Goal: Task Accomplishment & Management: Complete application form

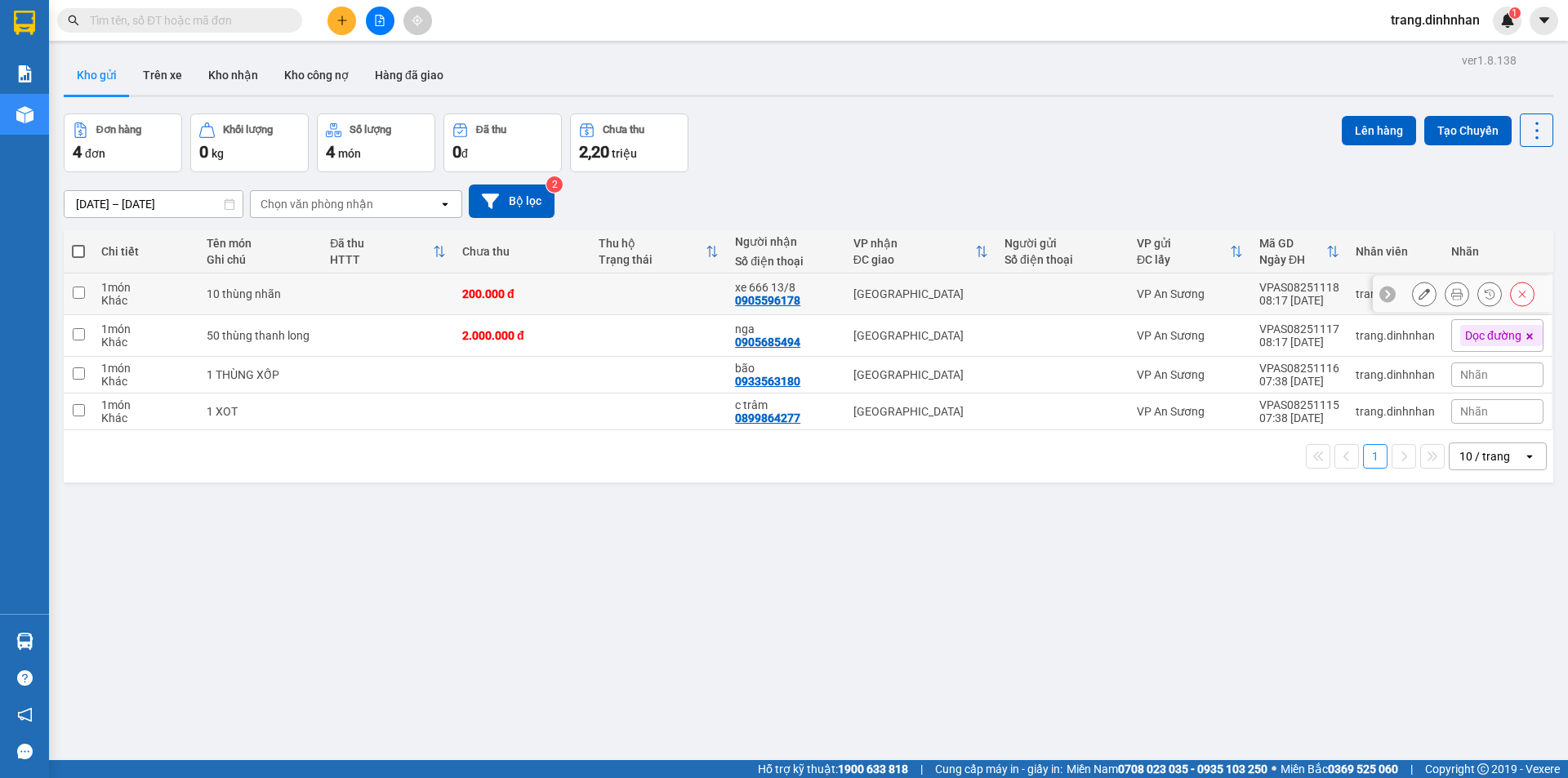
click at [556, 307] on td "200.000 đ" at bounding box center [522, 294] width 136 height 41
checkbox input "true"
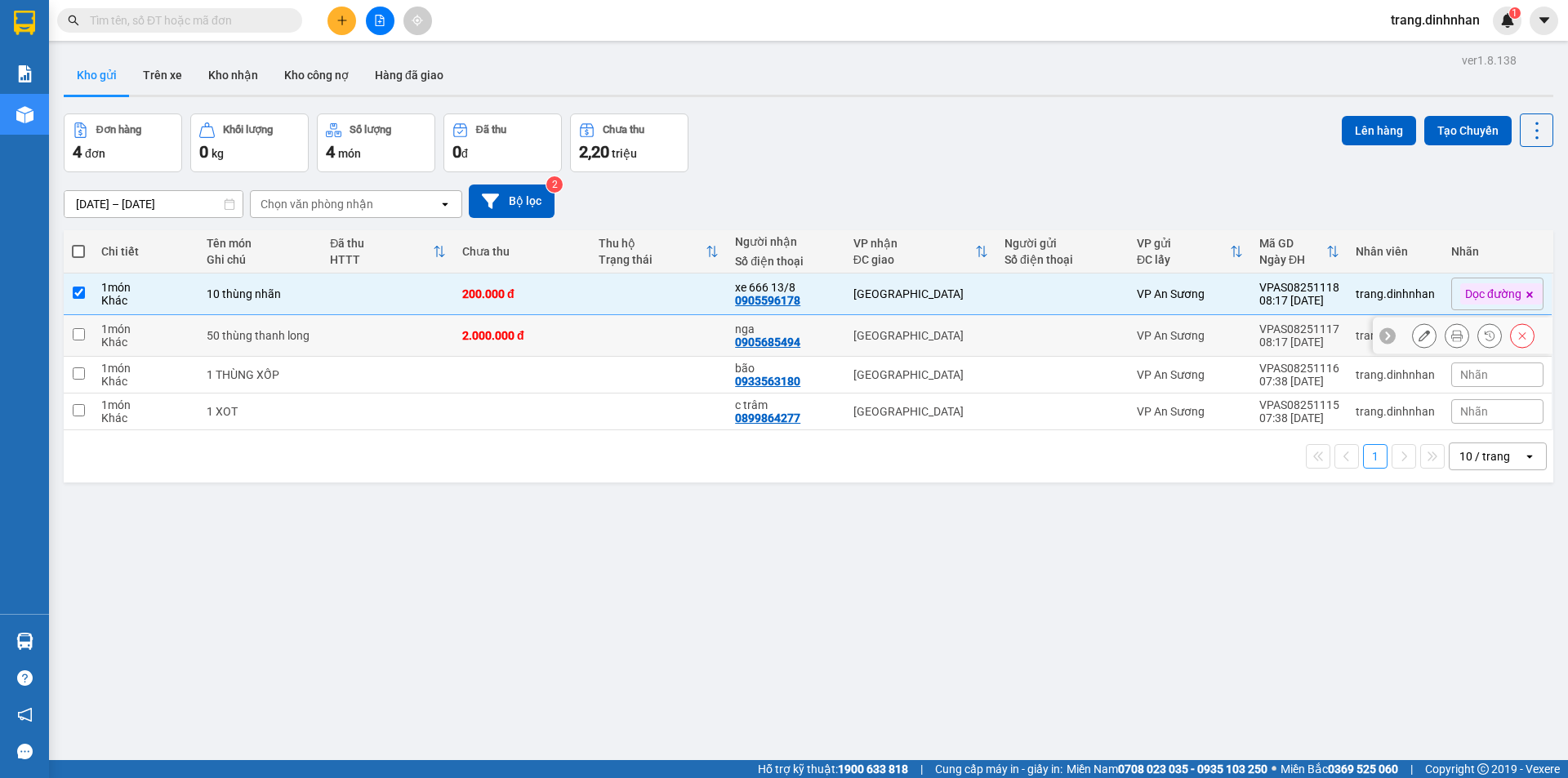
drag, startPoint x: 556, startPoint y: 330, endPoint x: 1083, endPoint y: 268, distance: 530.6
click at [558, 332] on div "2.000.000 đ" at bounding box center [522, 336] width 120 height 13
checkbox input "true"
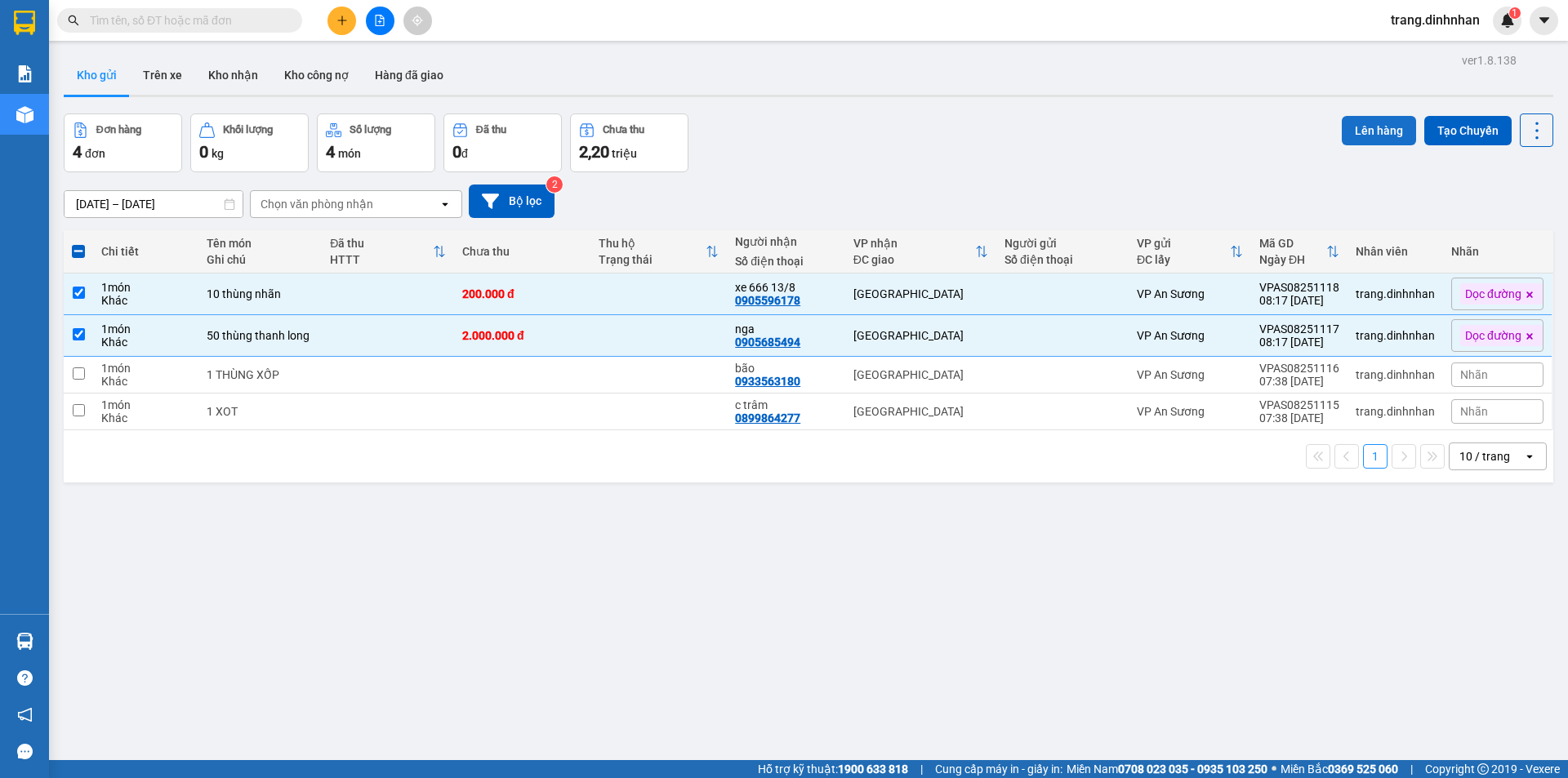
click at [1389, 122] on button "Lên hàng" at bounding box center [1379, 131] width 74 height 30
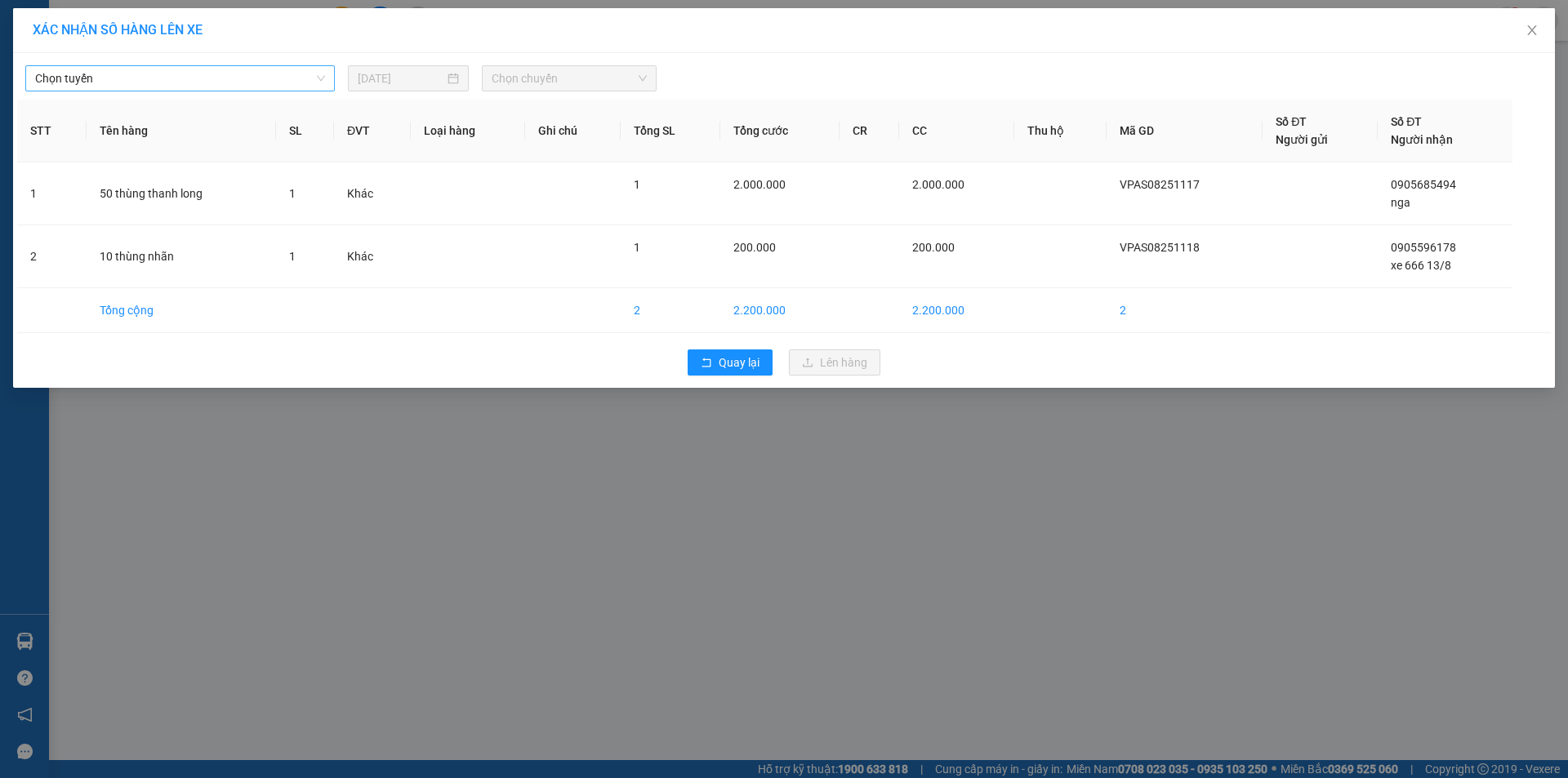
click at [236, 86] on span "Chọn tuyến" at bounding box center [179, 79] width 290 height 25
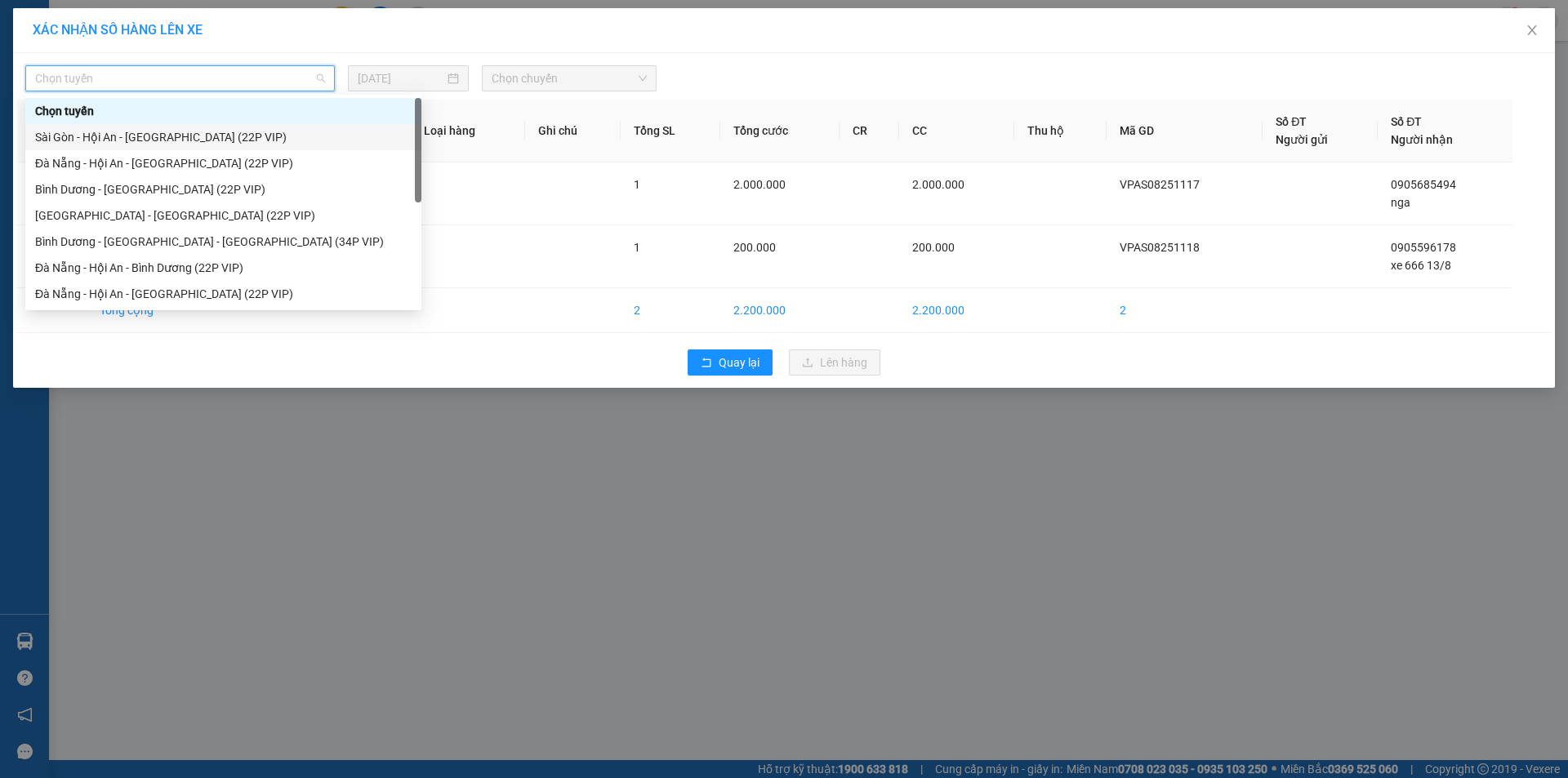
drag, startPoint x: 190, startPoint y: 134, endPoint x: 374, endPoint y: 104, distance: 186.4
click at [190, 134] on div "Sài Gòn - Hội An - [GEOGRAPHIC_DATA] (22P VIP)" at bounding box center [222, 137] width 376 height 18
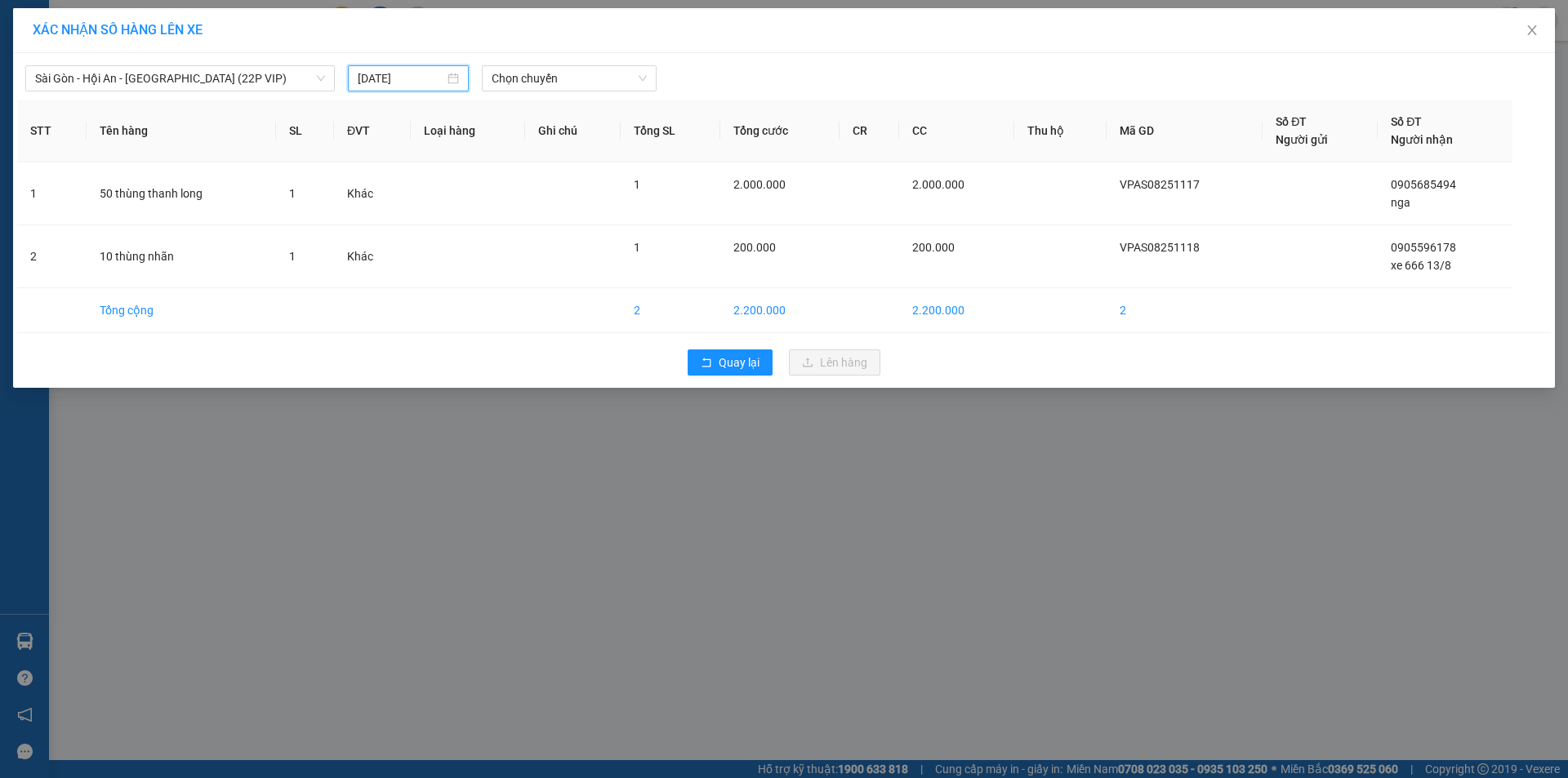
click at [411, 84] on input "[DATE]" at bounding box center [401, 79] width 87 height 18
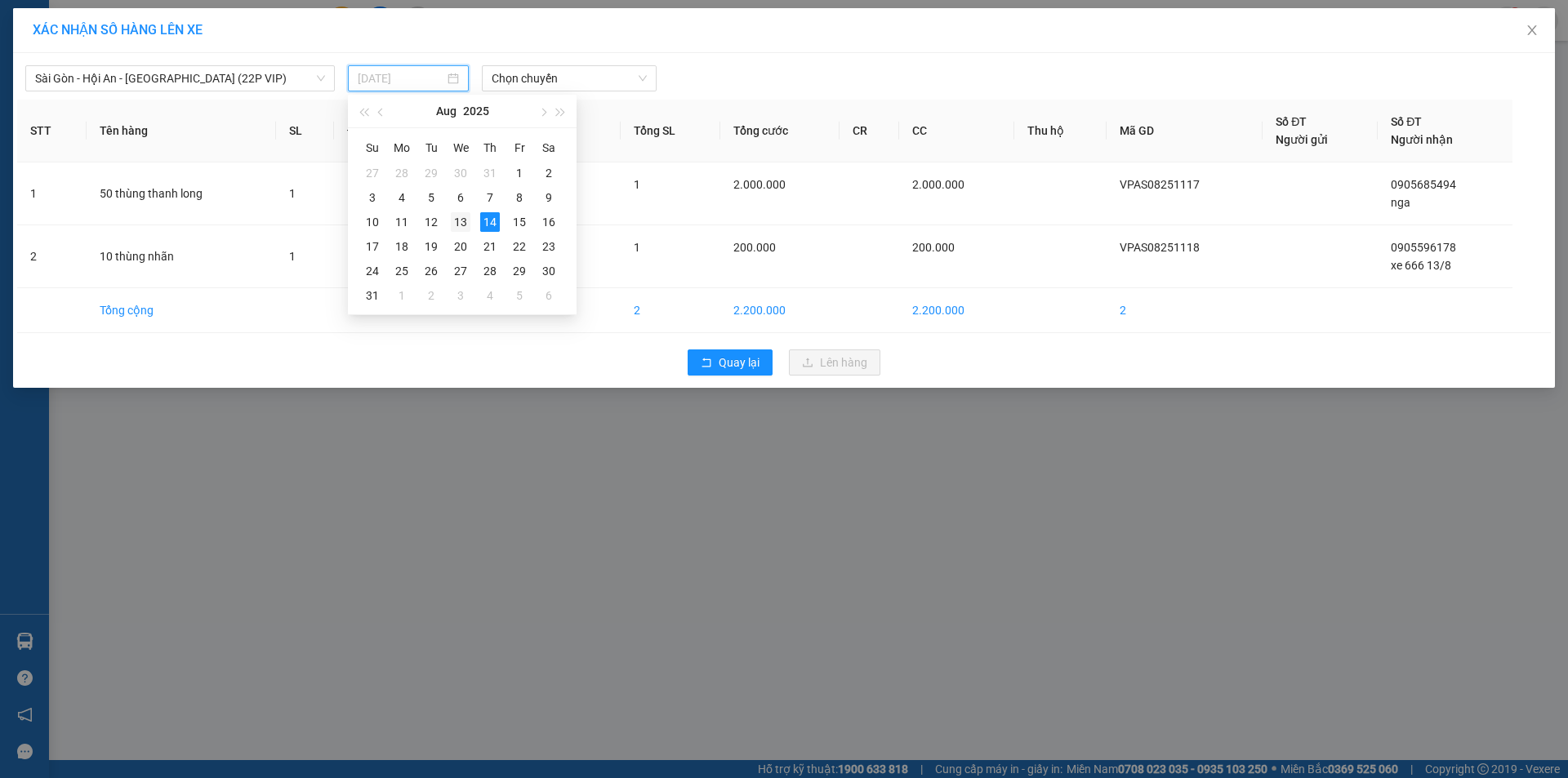
click at [462, 221] on div "13" at bounding box center [460, 222] width 20 height 20
type input "[DATE]"
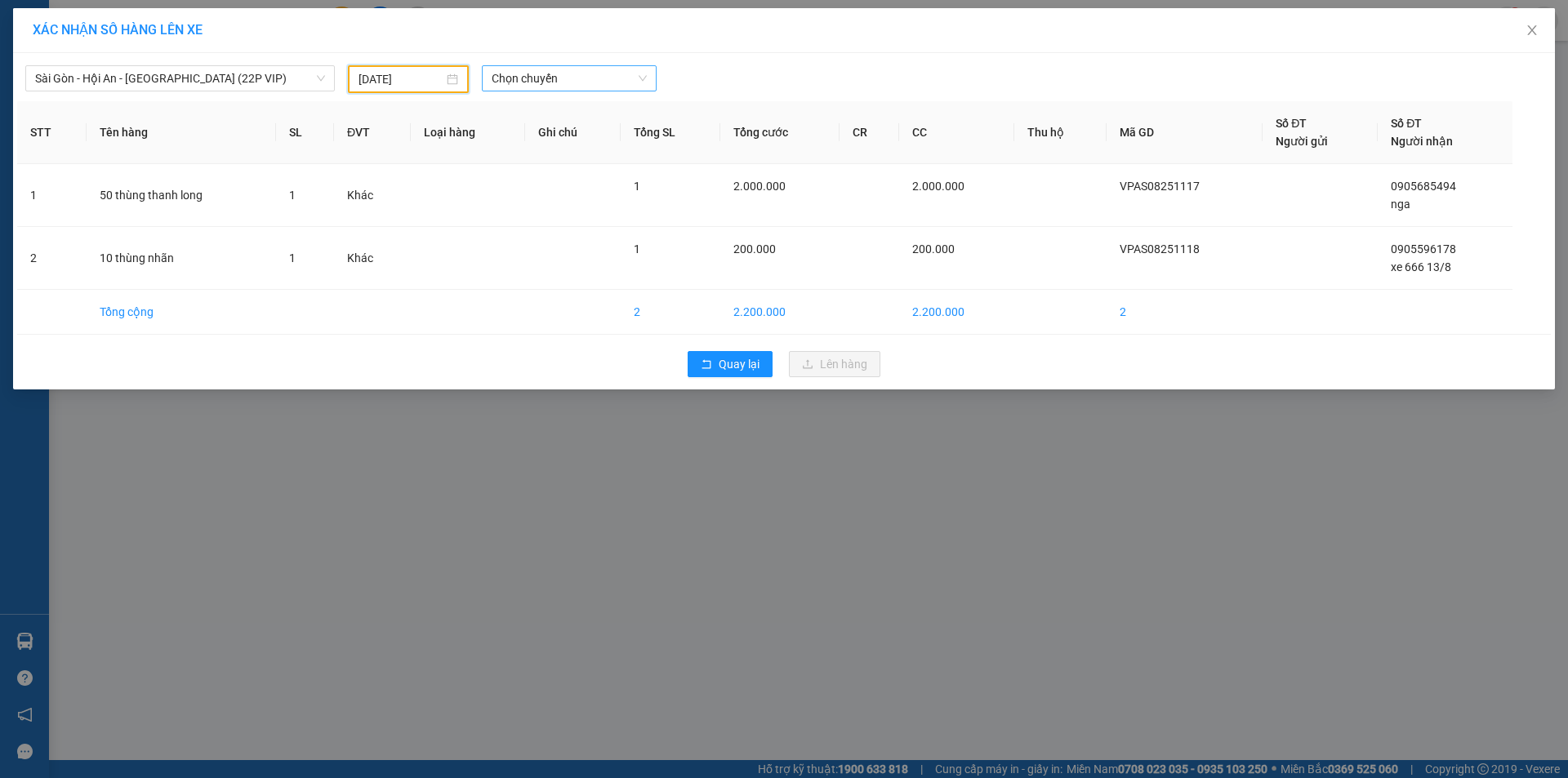
click at [573, 74] on span "Chọn chuyến" at bounding box center [570, 79] width 155 height 25
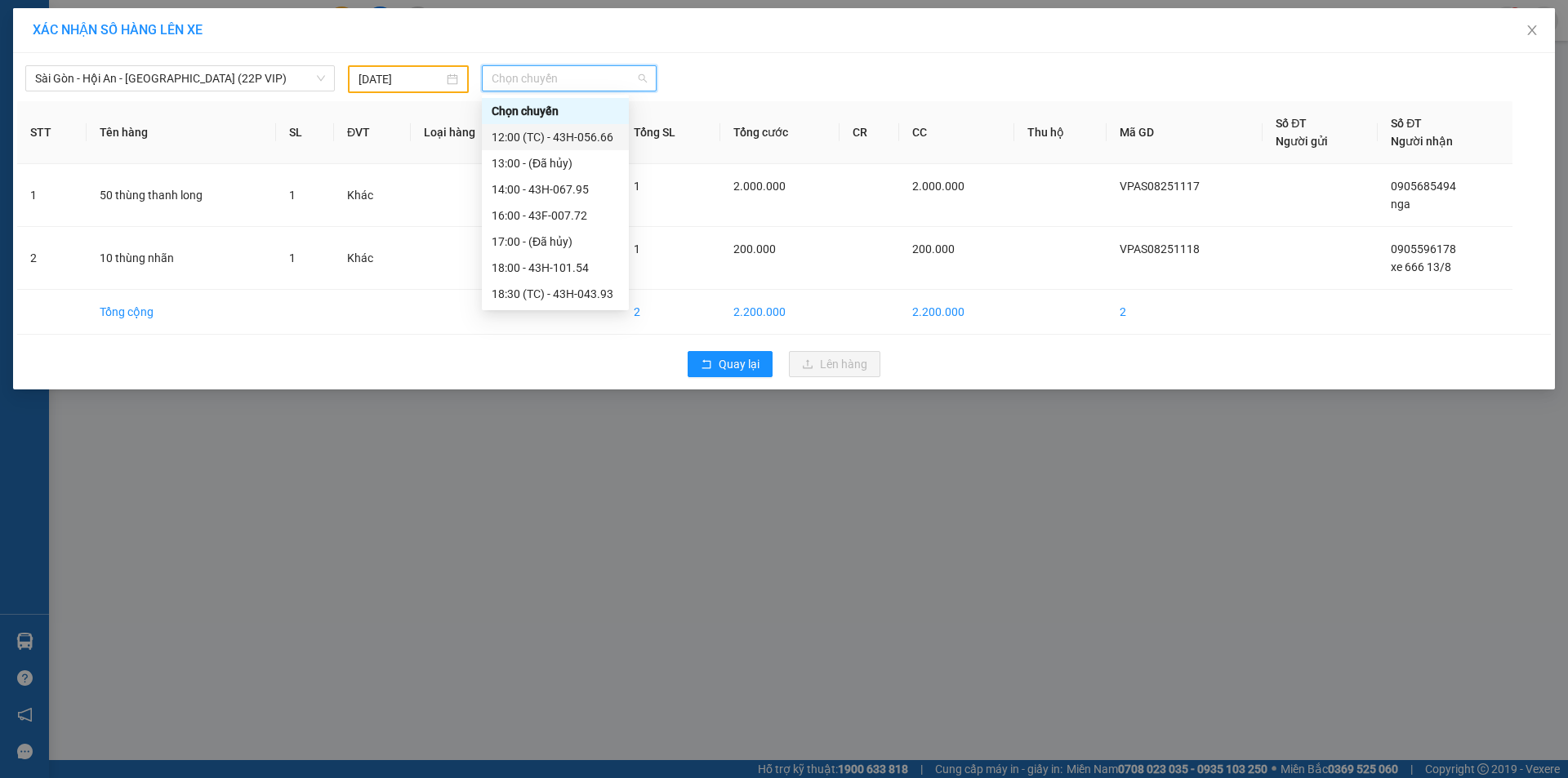
click at [593, 141] on div "12:00 (TC) - 43H-056.66" at bounding box center [555, 137] width 127 height 18
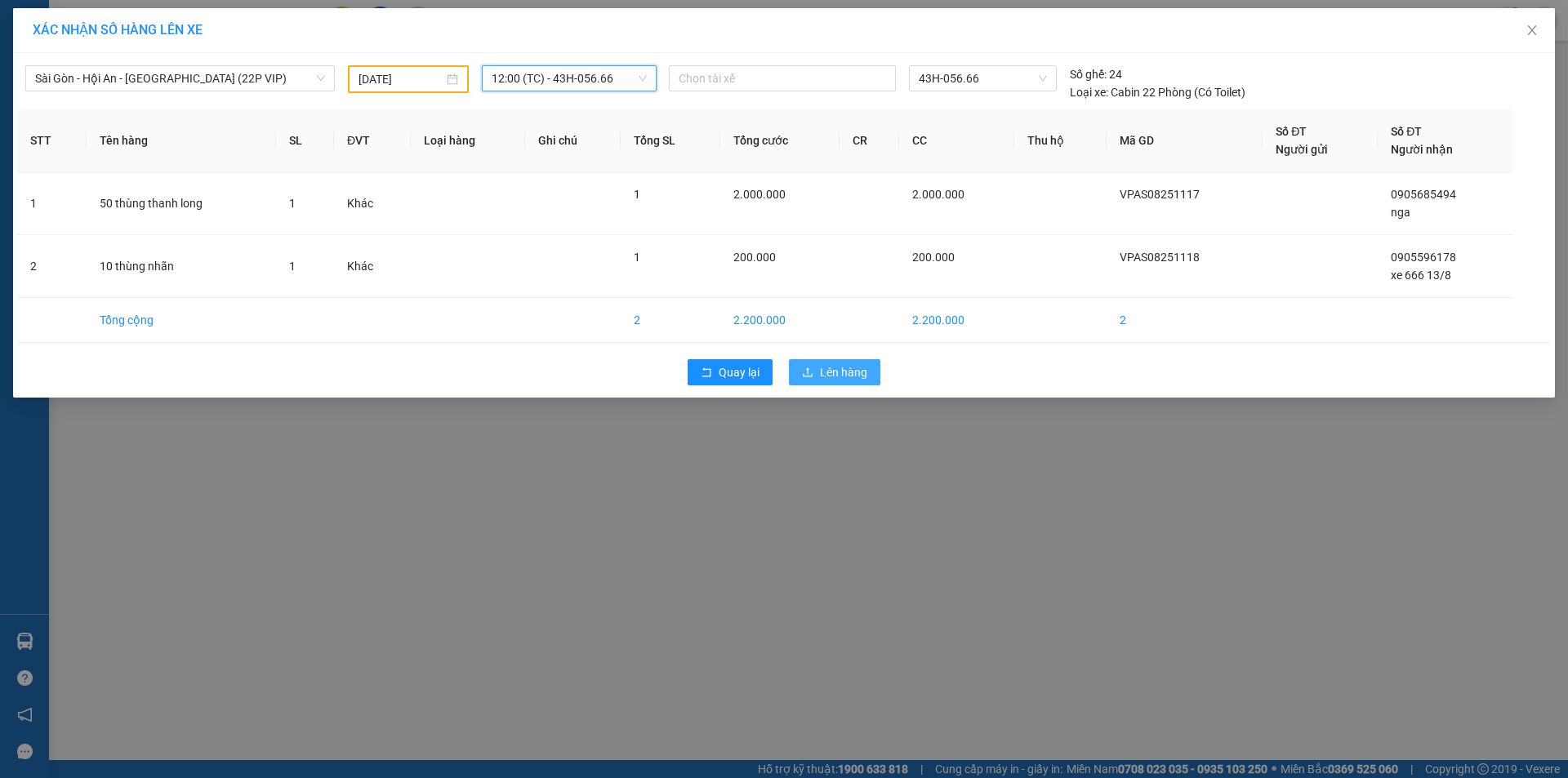
click at [816, 370] on button "Lên hàng" at bounding box center [834, 373] width 92 height 26
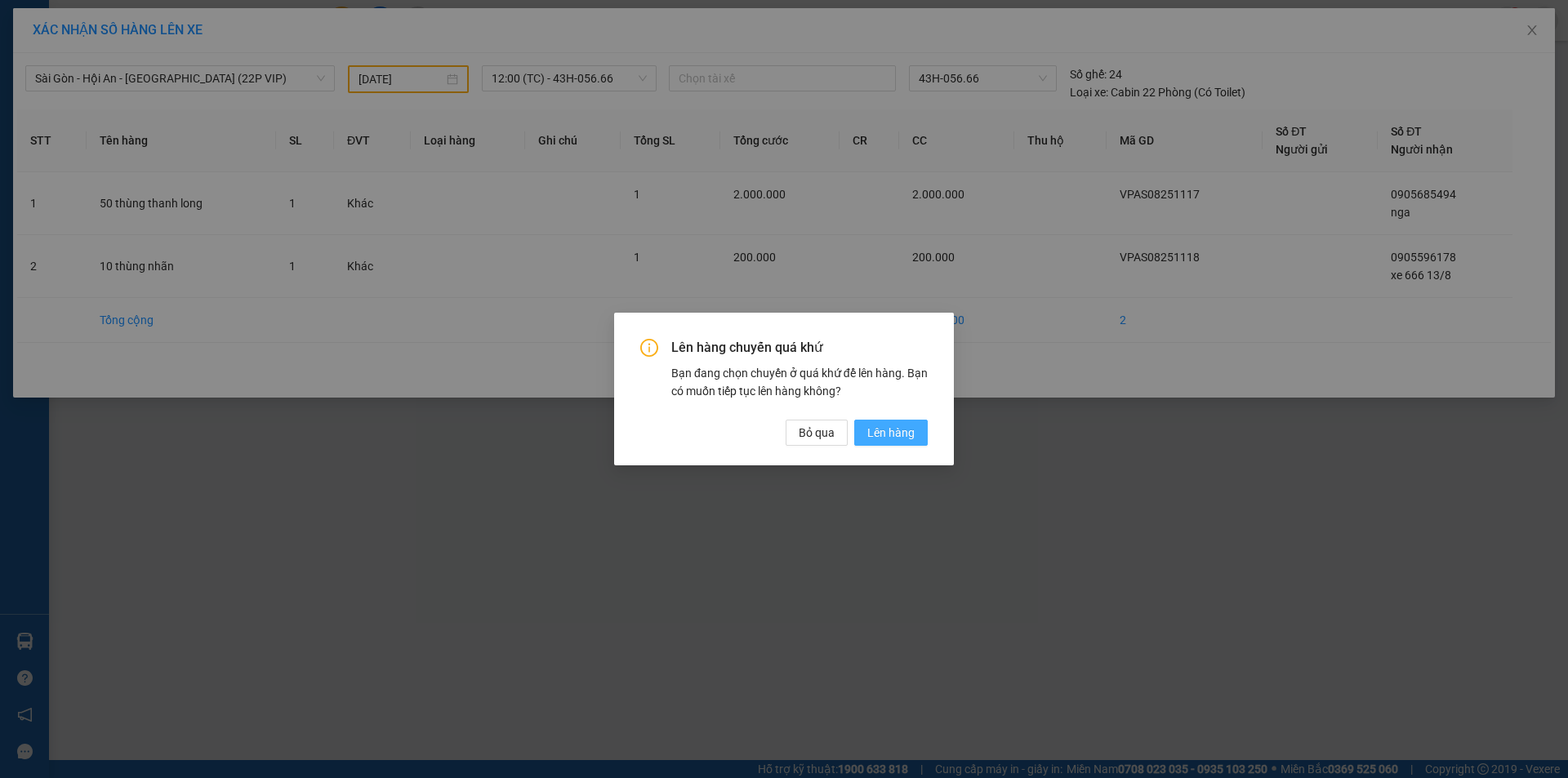
click at [884, 438] on span "Lên hàng" at bounding box center [890, 433] width 47 height 18
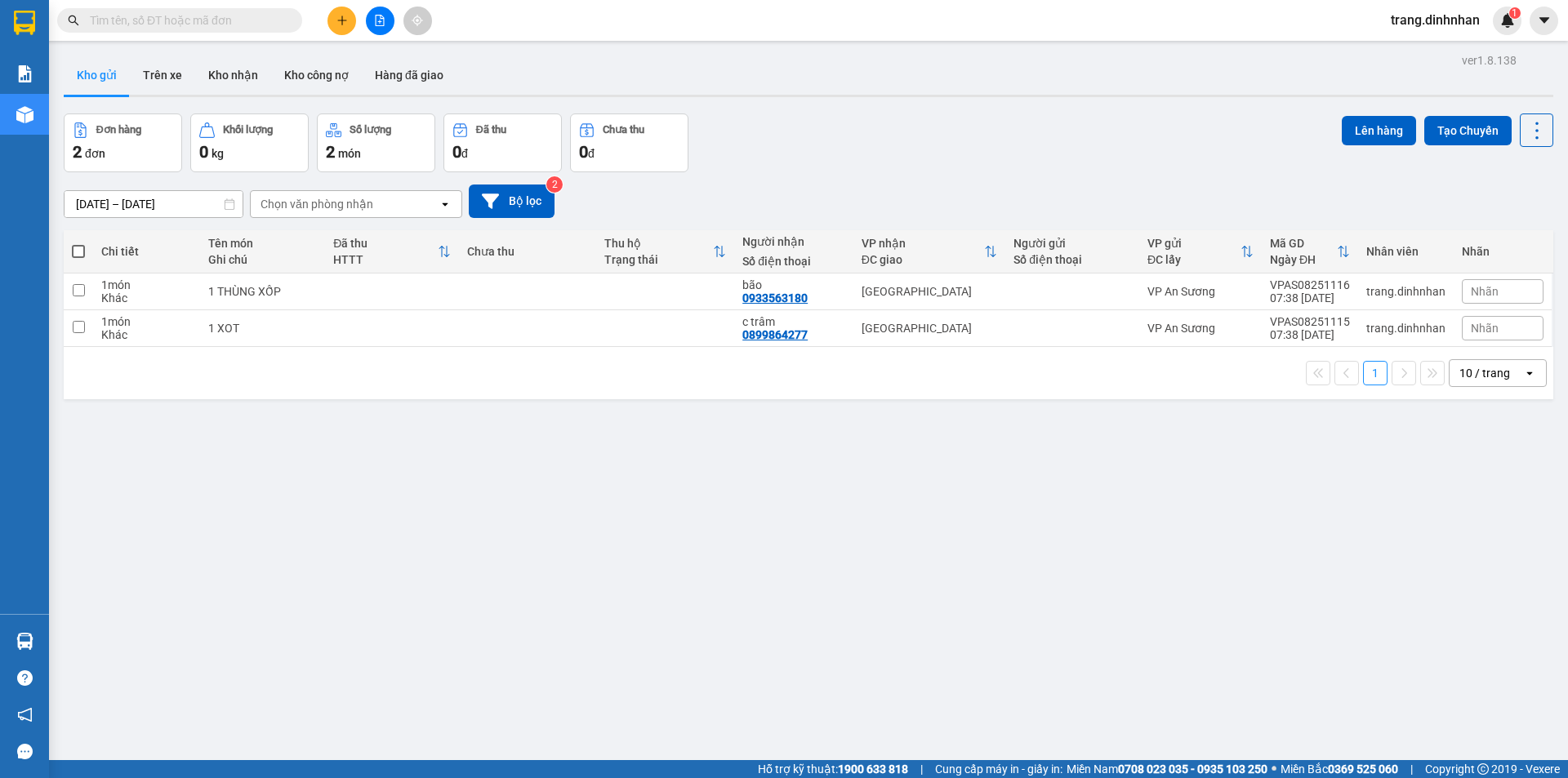
click at [344, 21] on icon "plus" at bounding box center [341, 20] width 9 height 1
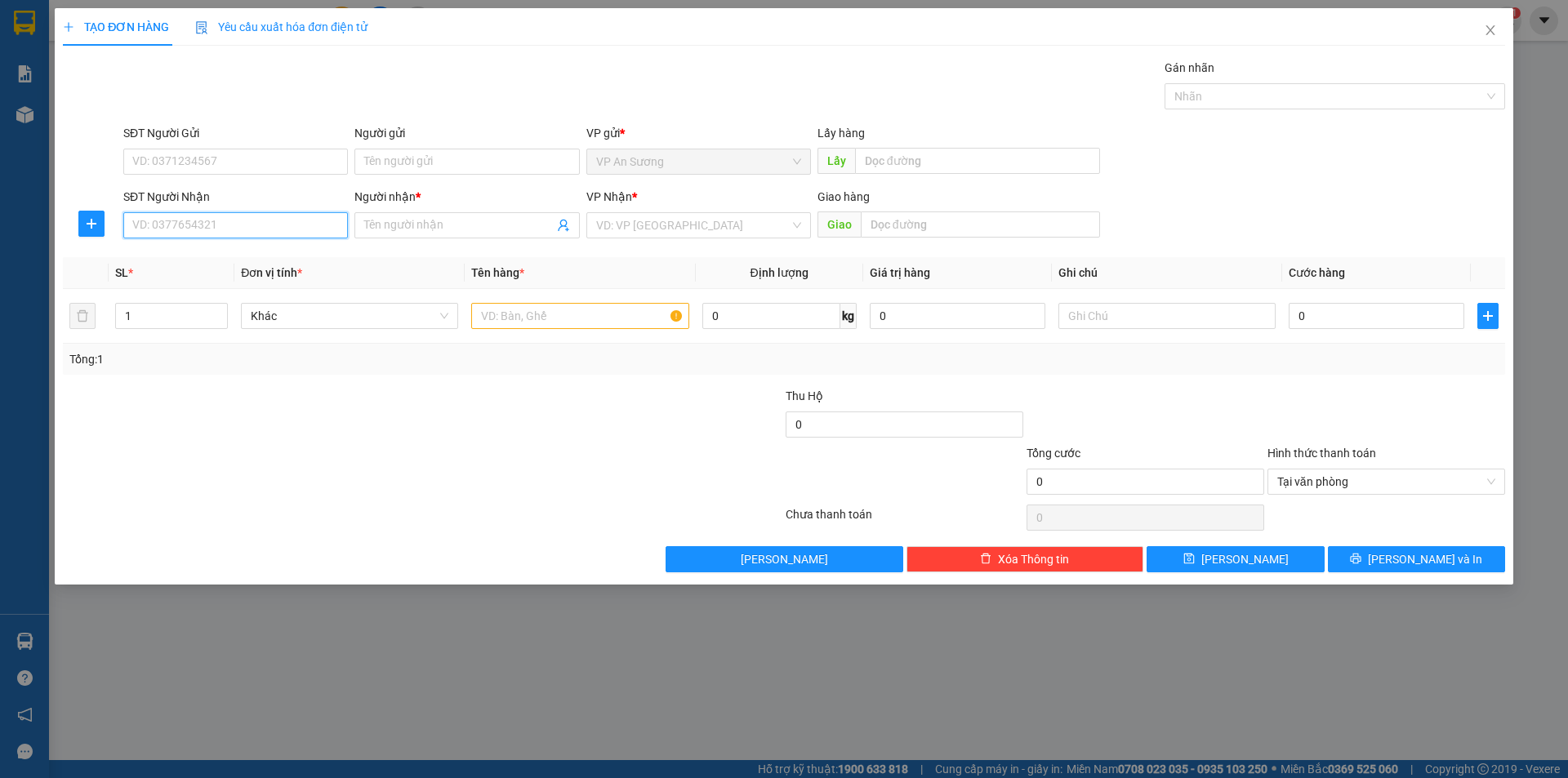
click at [261, 235] on input "SĐT Người Nhận" at bounding box center [236, 226] width 225 height 26
type input "0367699040"
click at [381, 236] on span at bounding box center [467, 226] width 225 height 26
click at [392, 221] on input "Người nhận *" at bounding box center [459, 226] width 188 height 18
type input "thật"
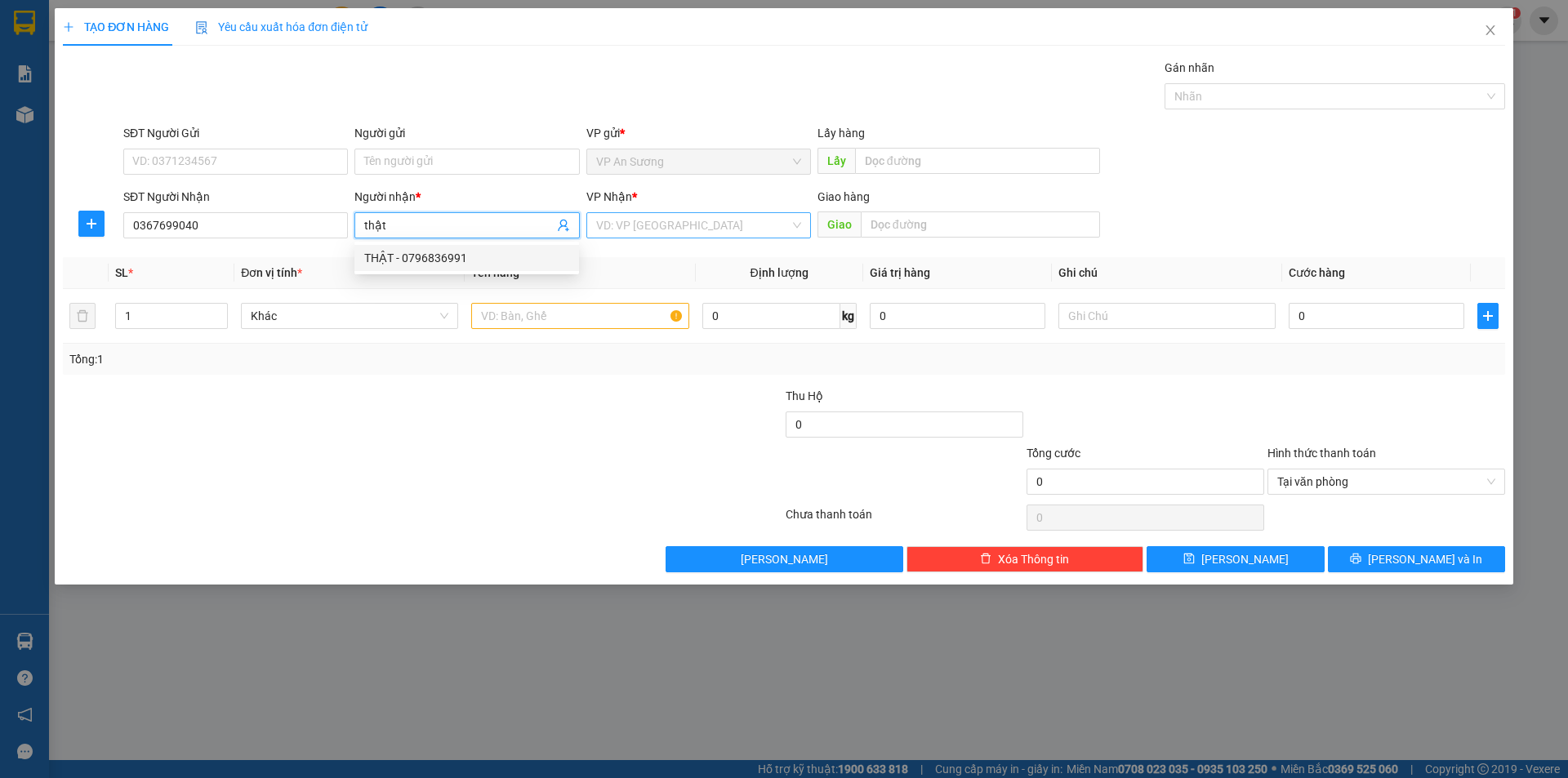
click at [633, 215] on input "search" at bounding box center [693, 226] width 193 height 25
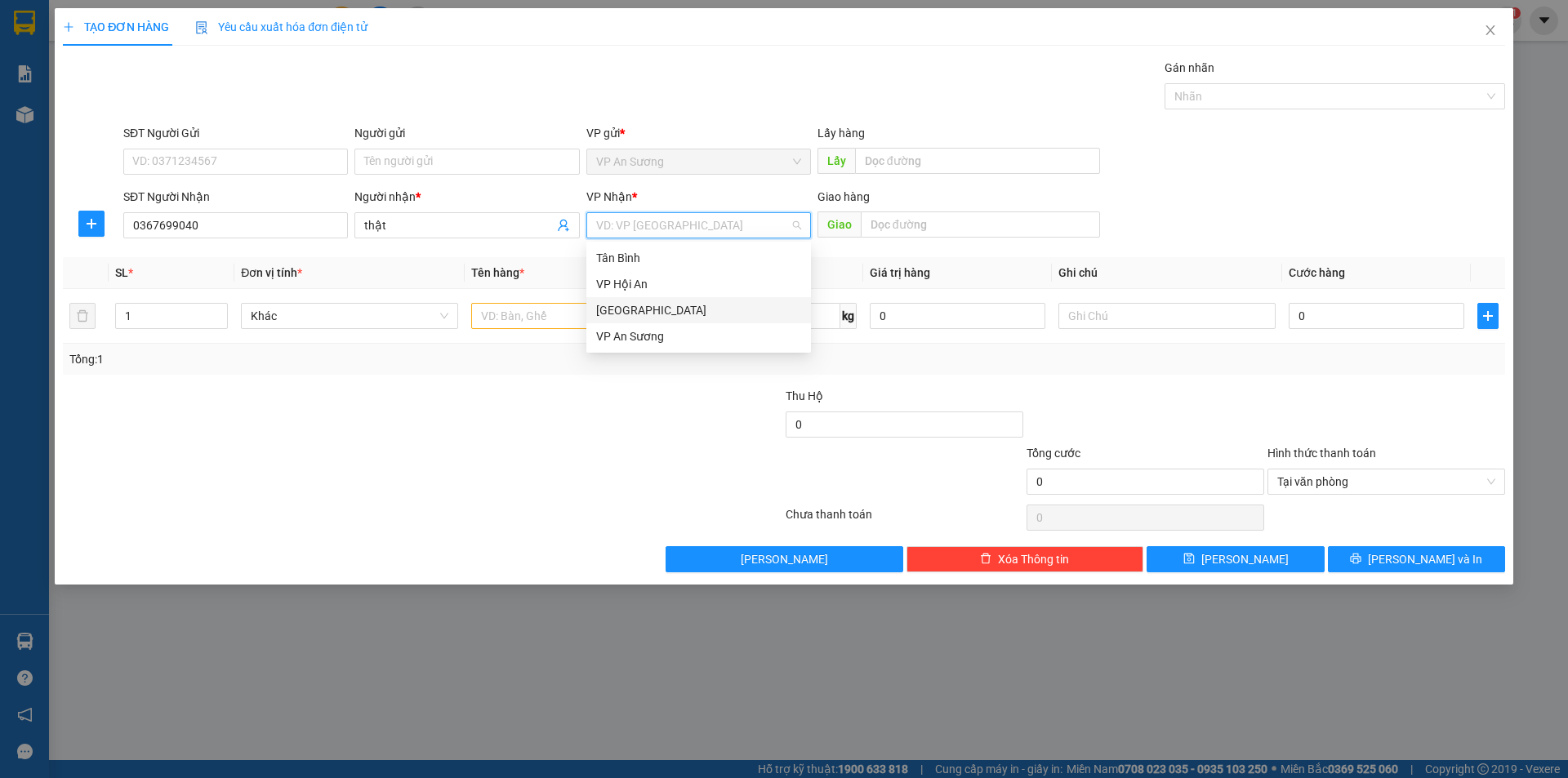
click at [640, 312] on div "[GEOGRAPHIC_DATA]" at bounding box center [698, 310] width 205 height 18
click at [548, 310] on input "text" at bounding box center [579, 316] width 217 height 26
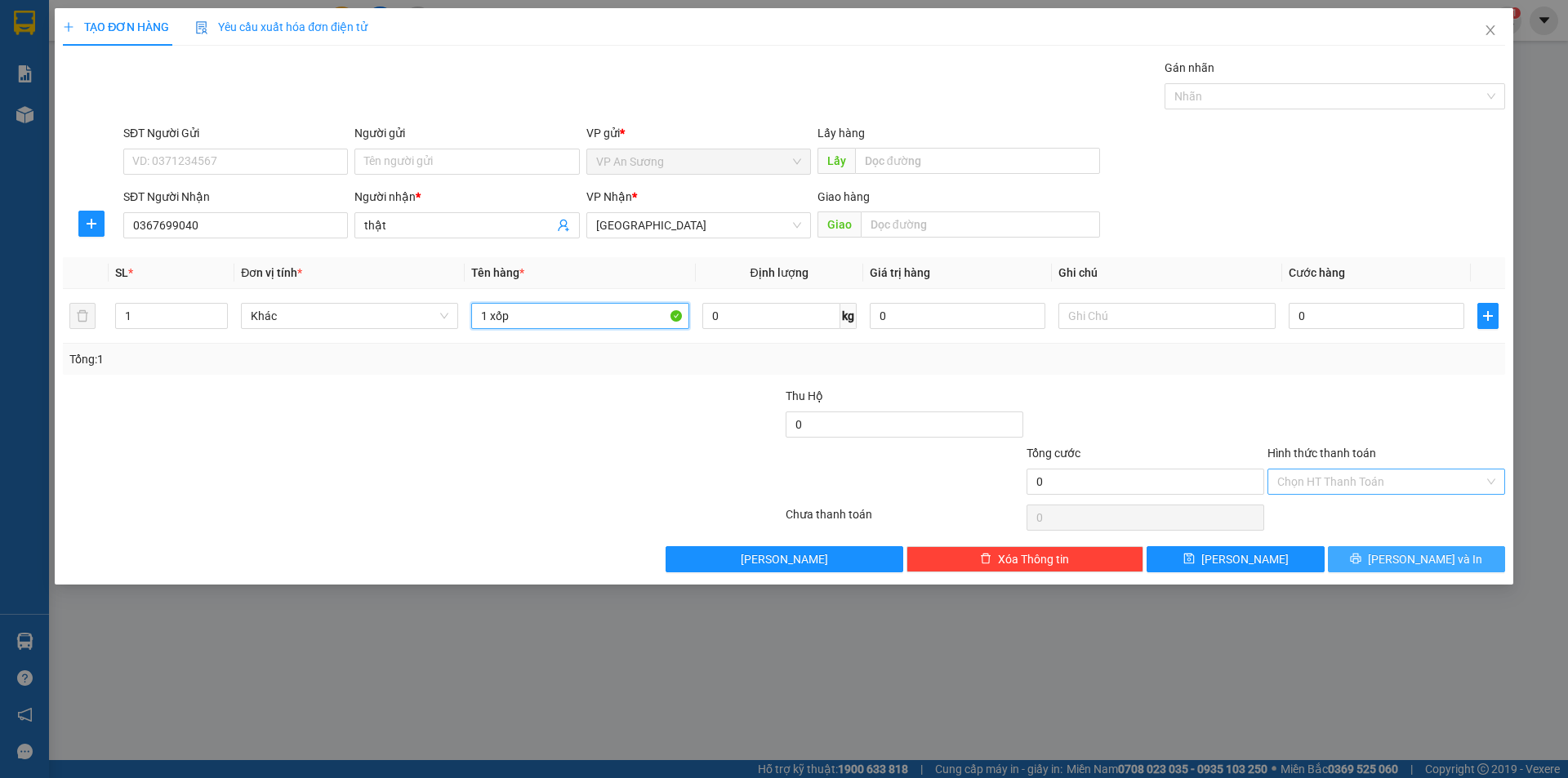
type input "1 xốp"
click at [1449, 558] on button "[PERSON_NAME] và In" at bounding box center [1416, 560] width 177 height 26
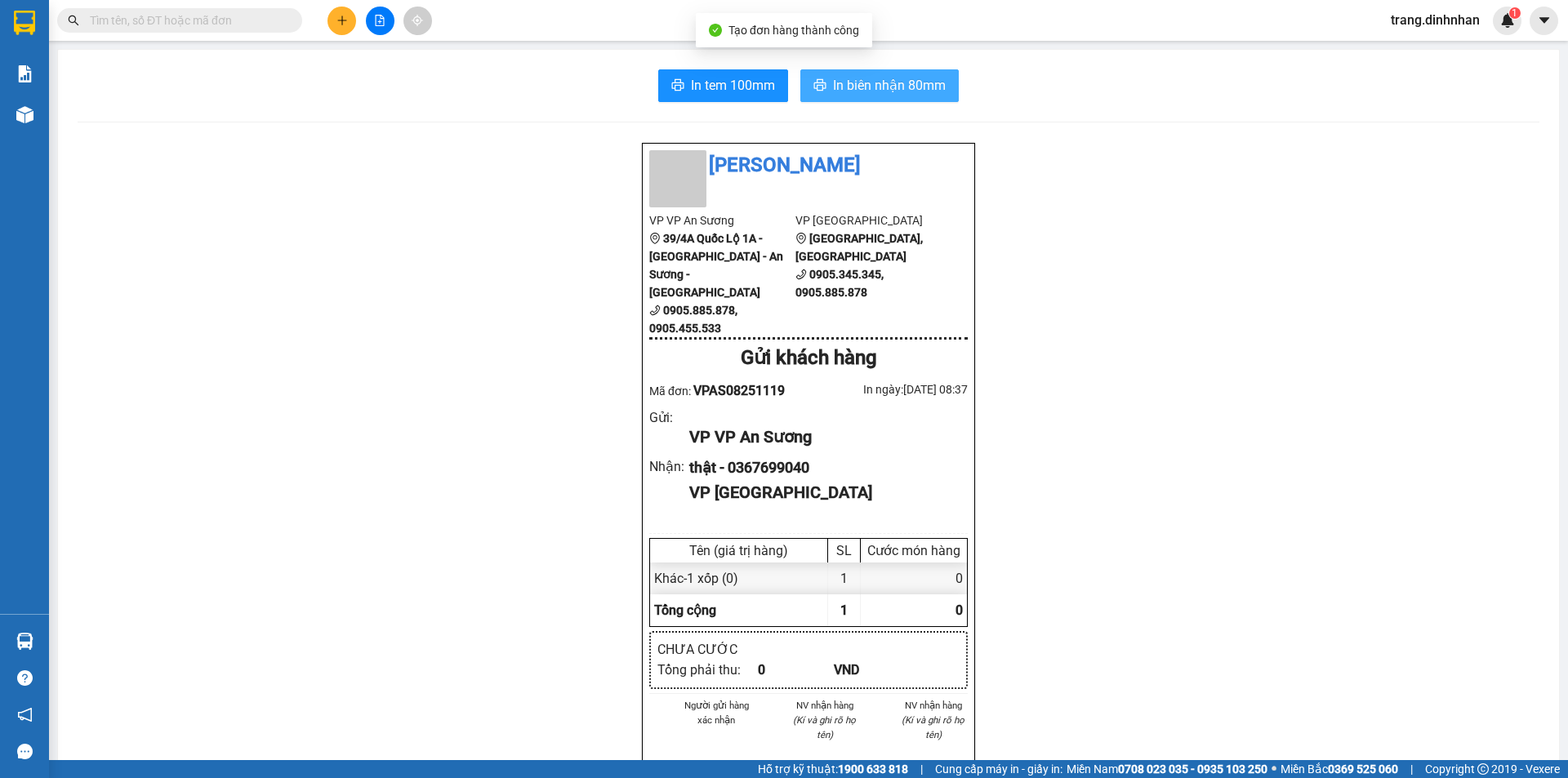
click at [861, 79] on span "In biên nhận 80mm" at bounding box center [889, 85] width 112 height 21
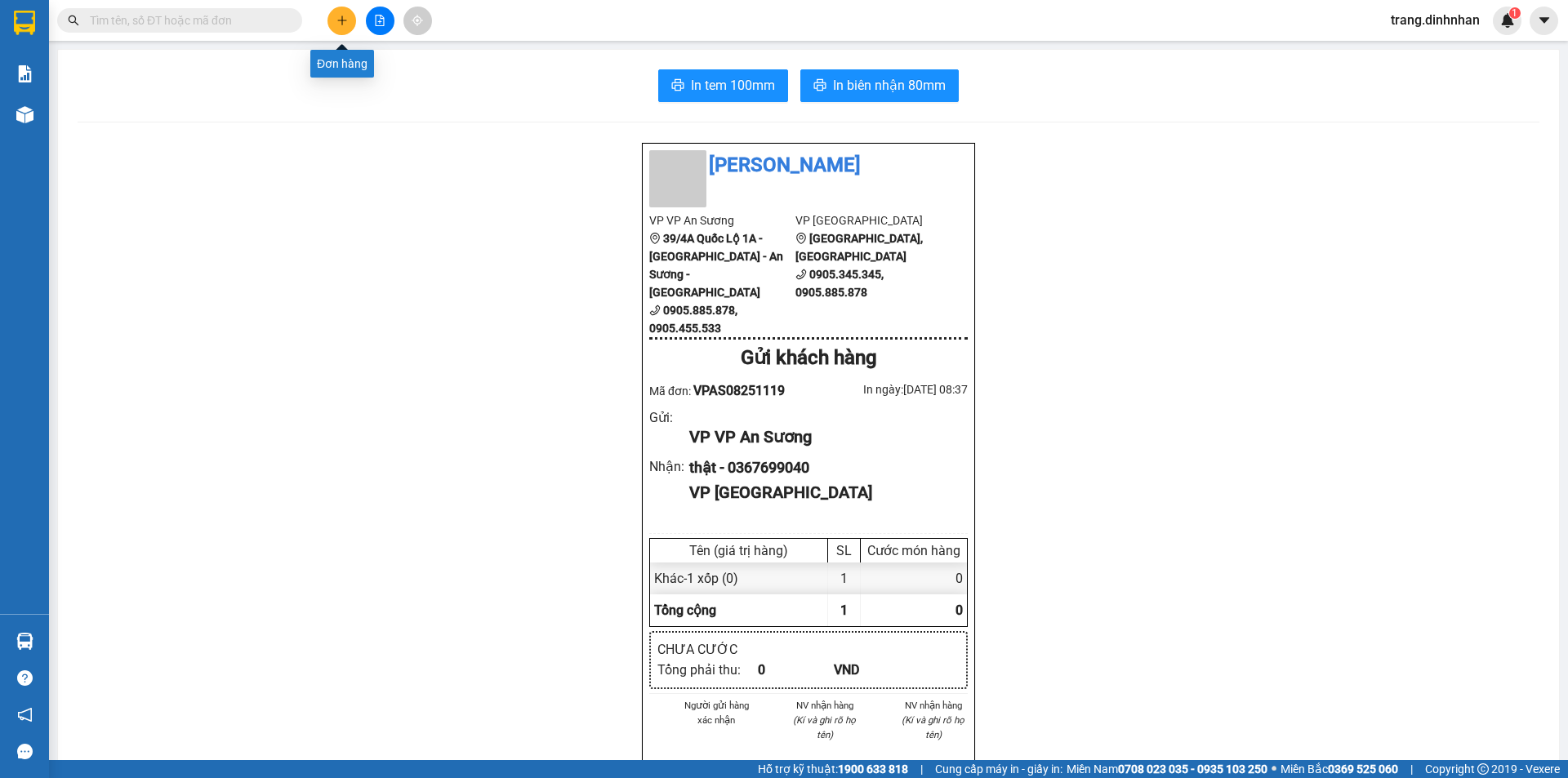
click at [341, 24] on icon "plus" at bounding box center [342, 21] width 12 height 12
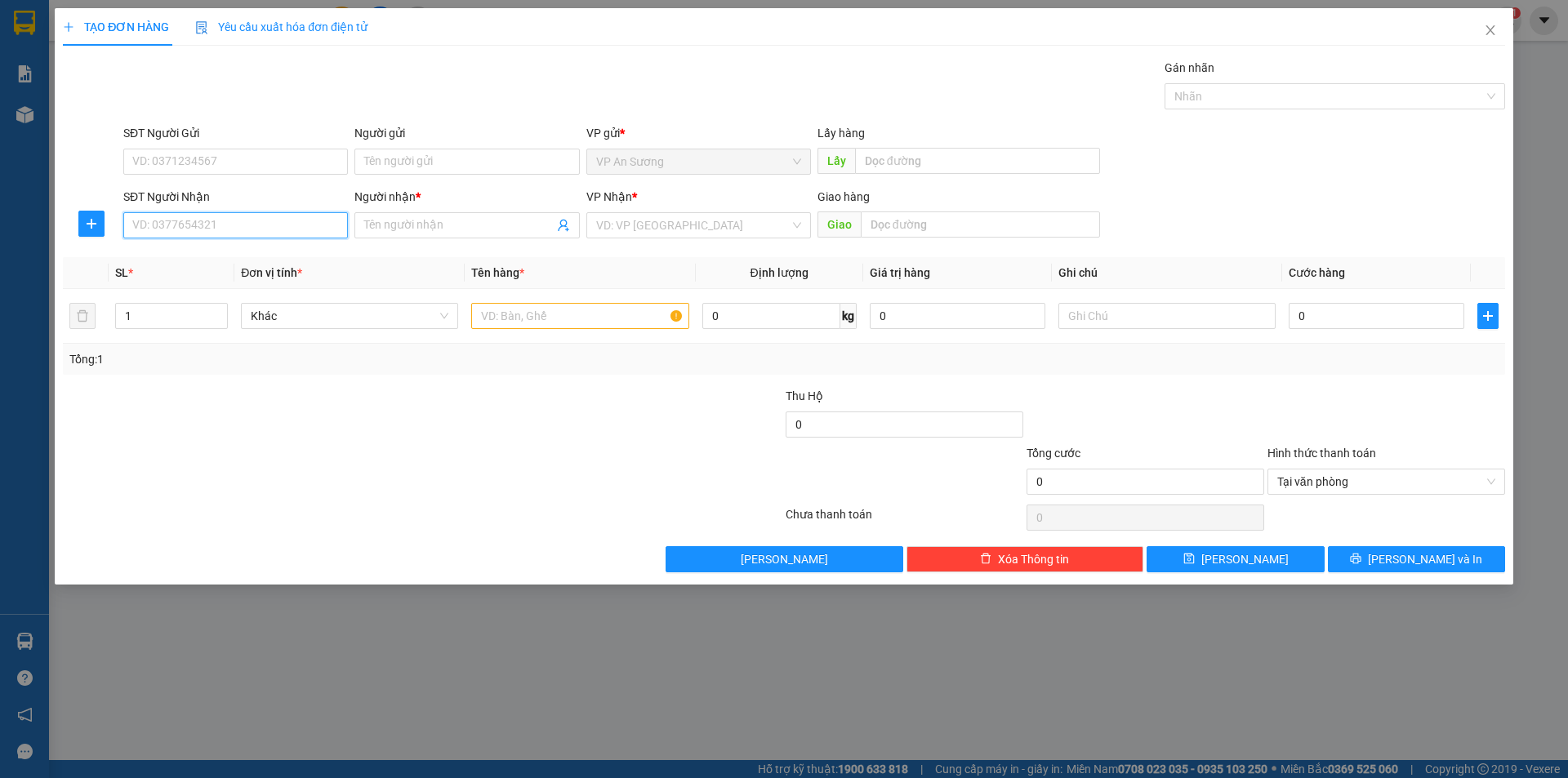
click at [297, 224] on input "SĐT Người Nhận" at bounding box center [236, 226] width 225 height 26
drag, startPoint x: 255, startPoint y: 260, endPoint x: 279, endPoint y: 261, distance: 24.0
click at [257, 260] on div "0905922821 - chị mai" at bounding box center [236, 258] width 205 height 18
type input "0905922821"
type input "chị mai"
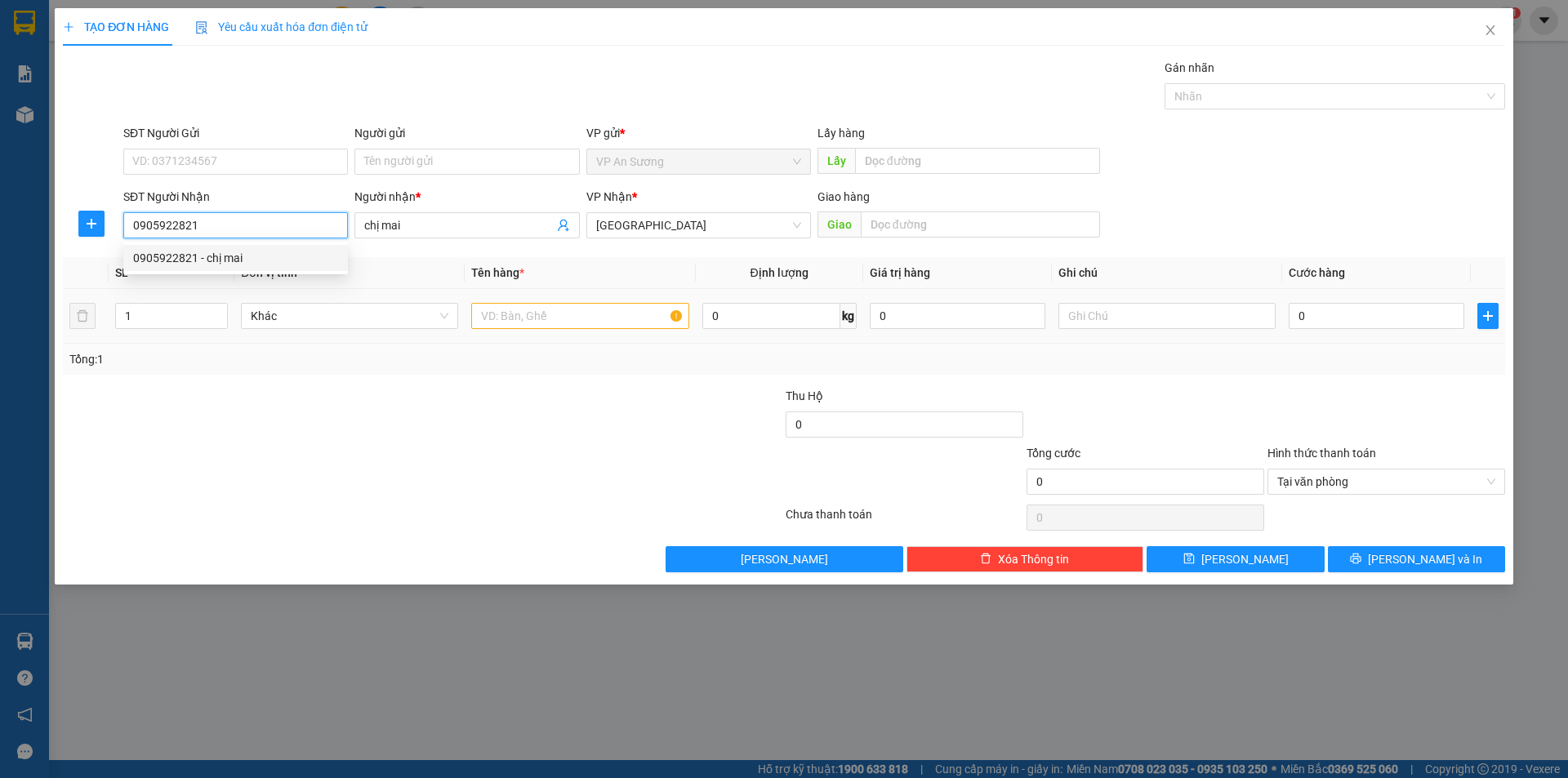
type input "0905922821"
click at [578, 322] on input "text" at bounding box center [579, 316] width 217 height 26
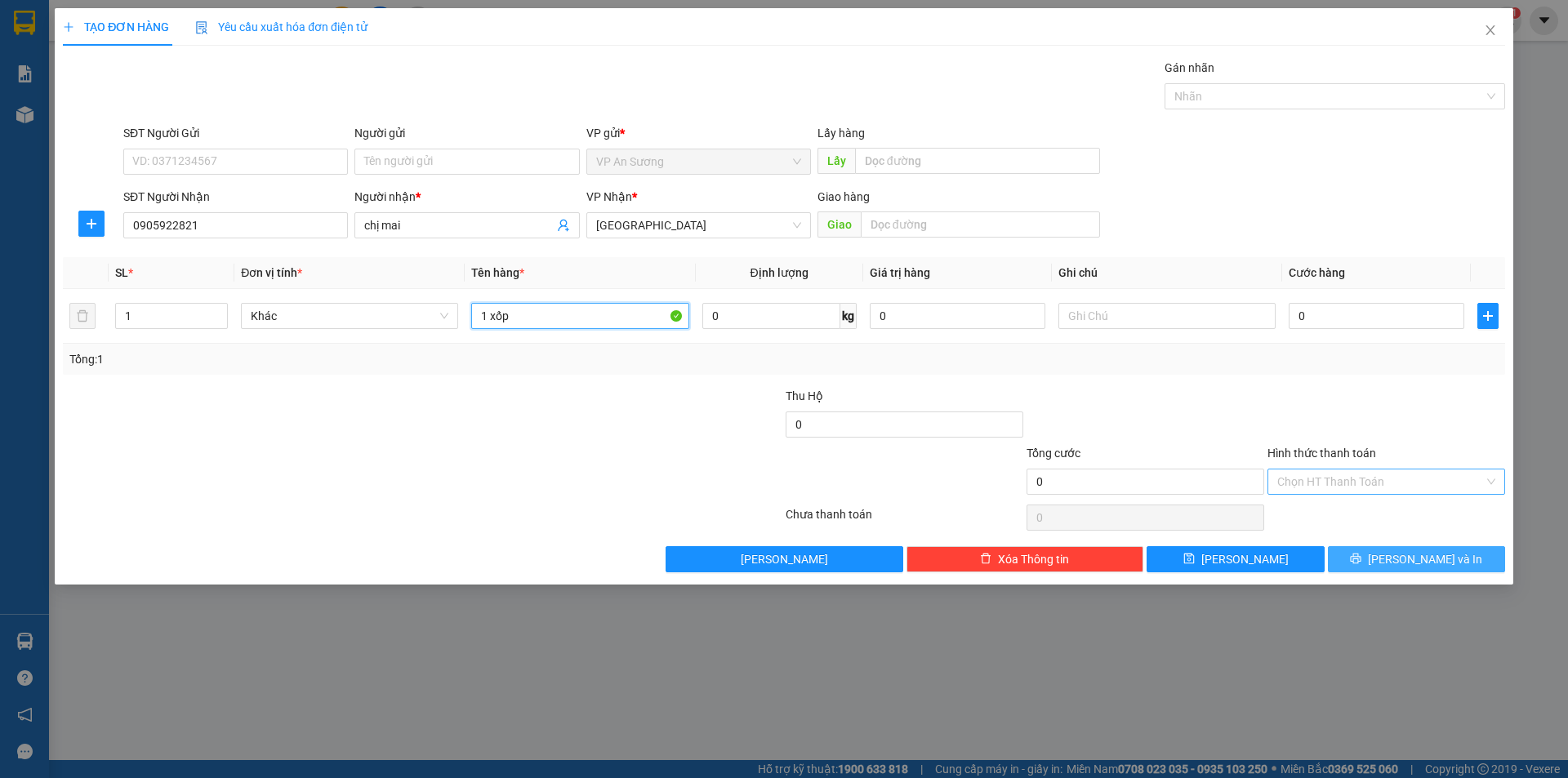
type input "1 xốp"
click at [1342, 566] on button "[PERSON_NAME] và In" at bounding box center [1416, 560] width 177 height 26
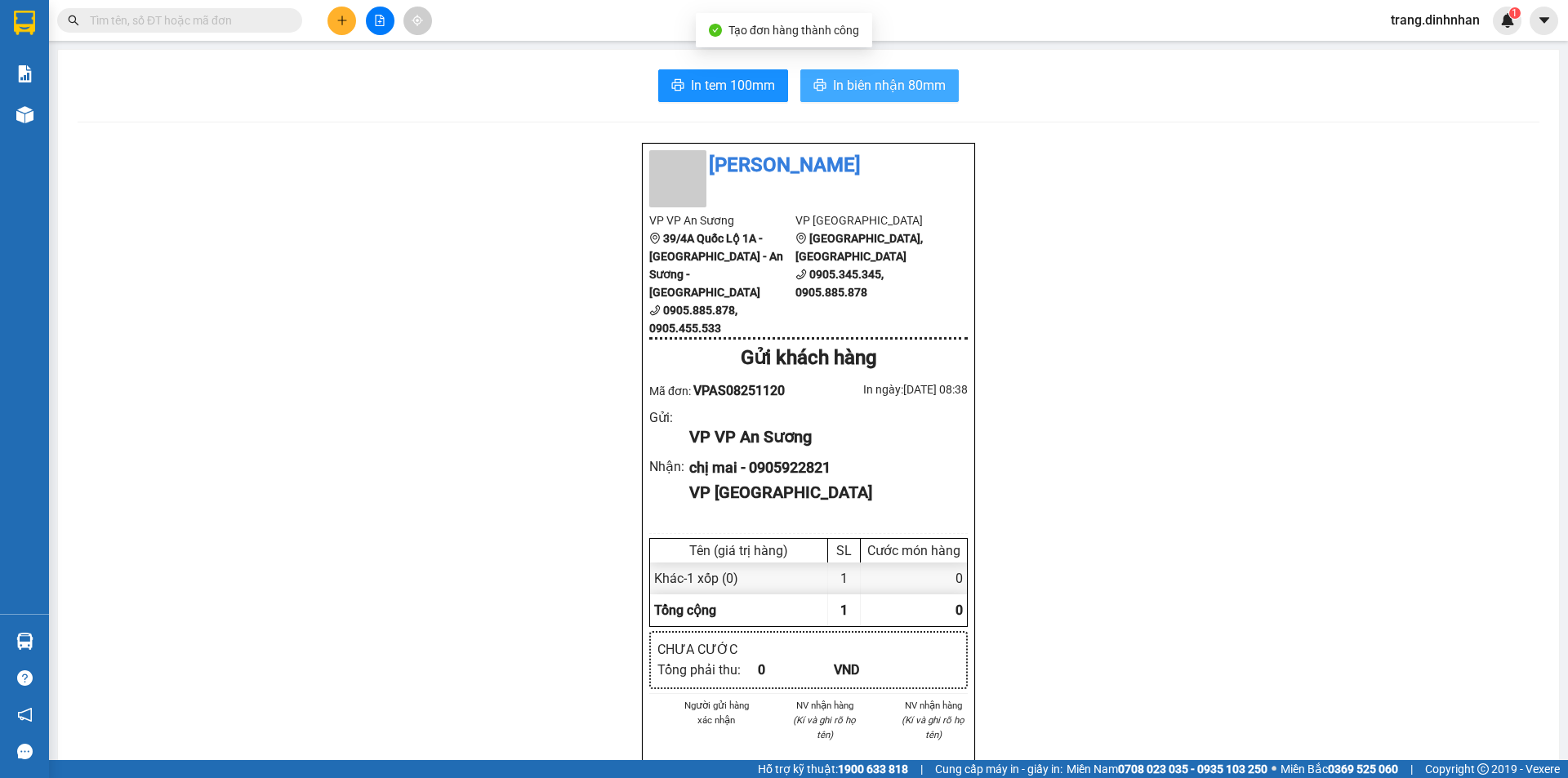
click at [946, 89] on button "In biên nhận 80mm" at bounding box center [879, 86] width 159 height 33
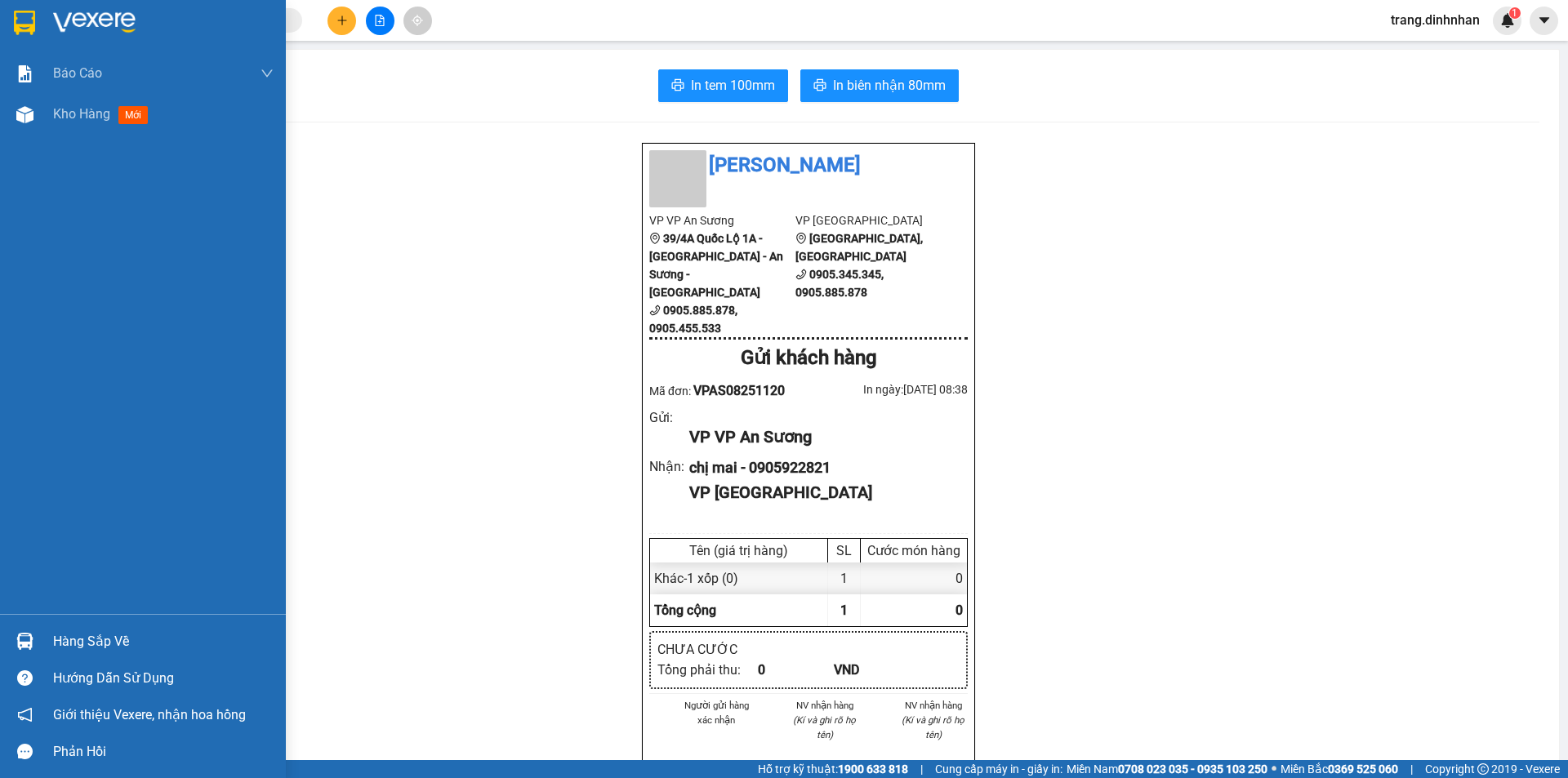
drag, startPoint x: 57, startPoint y: 108, endPoint x: 167, endPoint y: 135, distance: 113.3
click at [56, 108] on span "Kho hàng" at bounding box center [81, 113] width 57 height 16
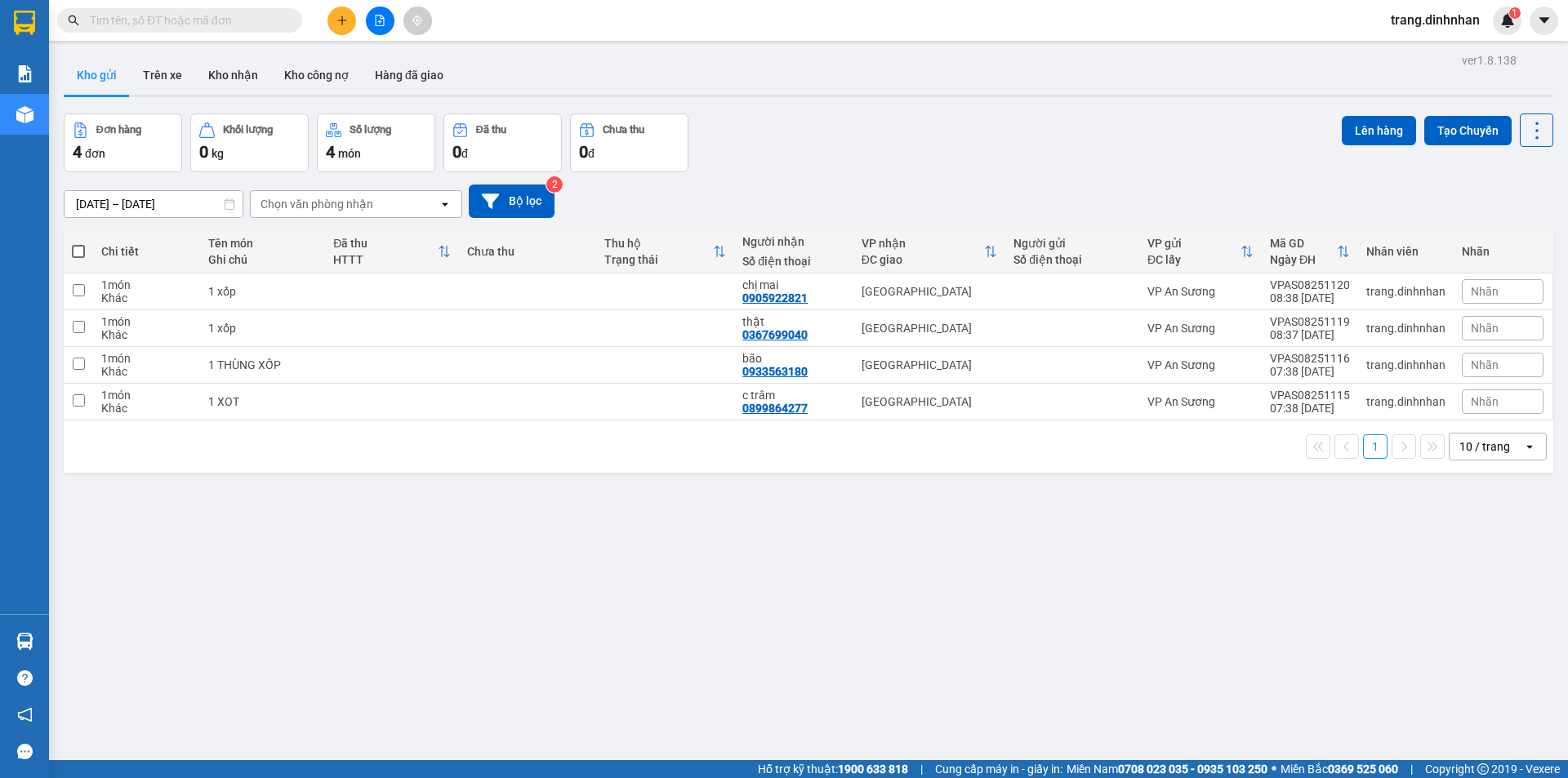
click at [75, 251] on span at bounding box center [79, 251] width 13 height 13
click at [79, 243] on input "checkbox" at bounding box center [79, 243] width 0 height 0
checkbox input "true"
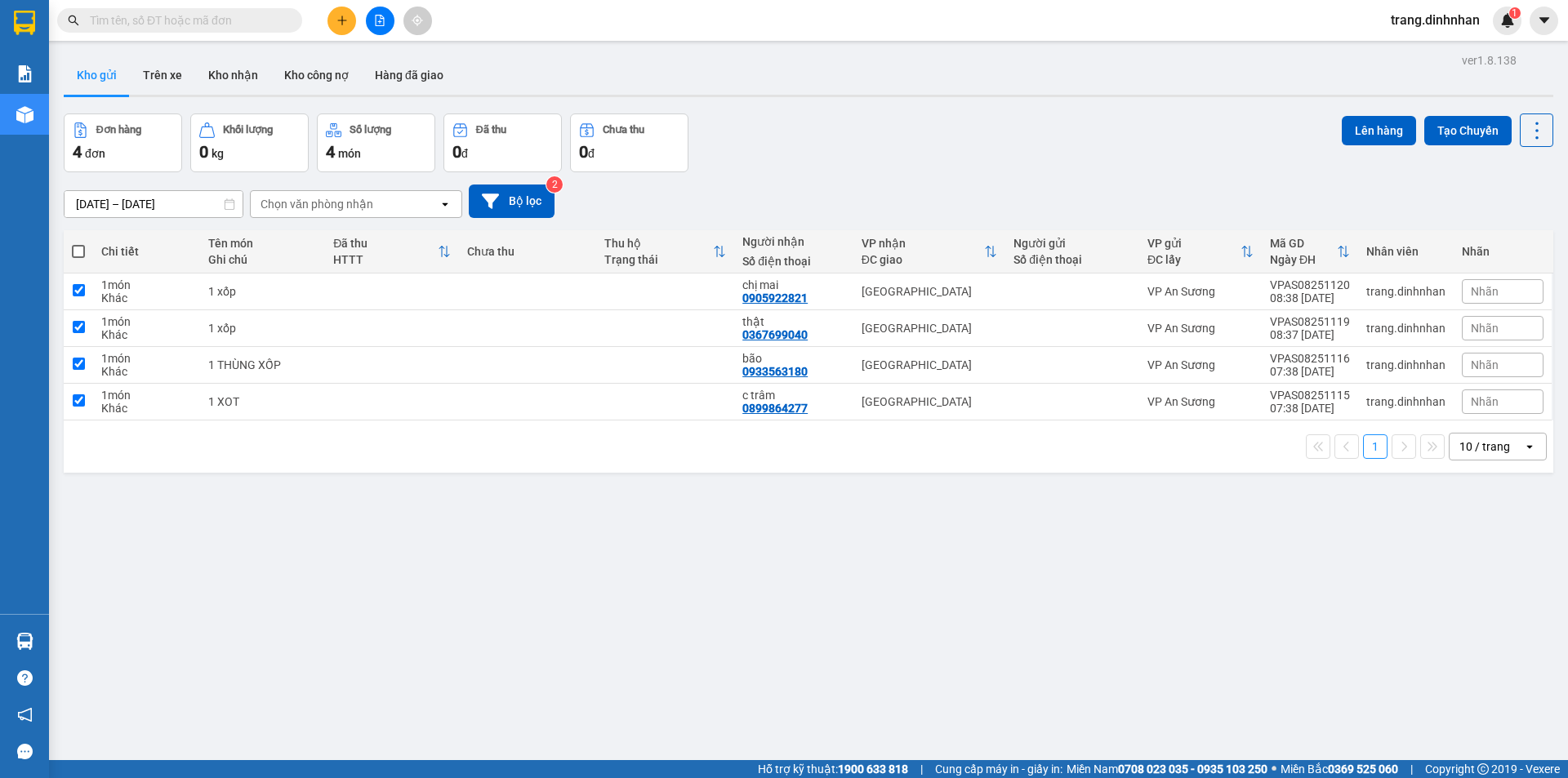
checkbox input "true"
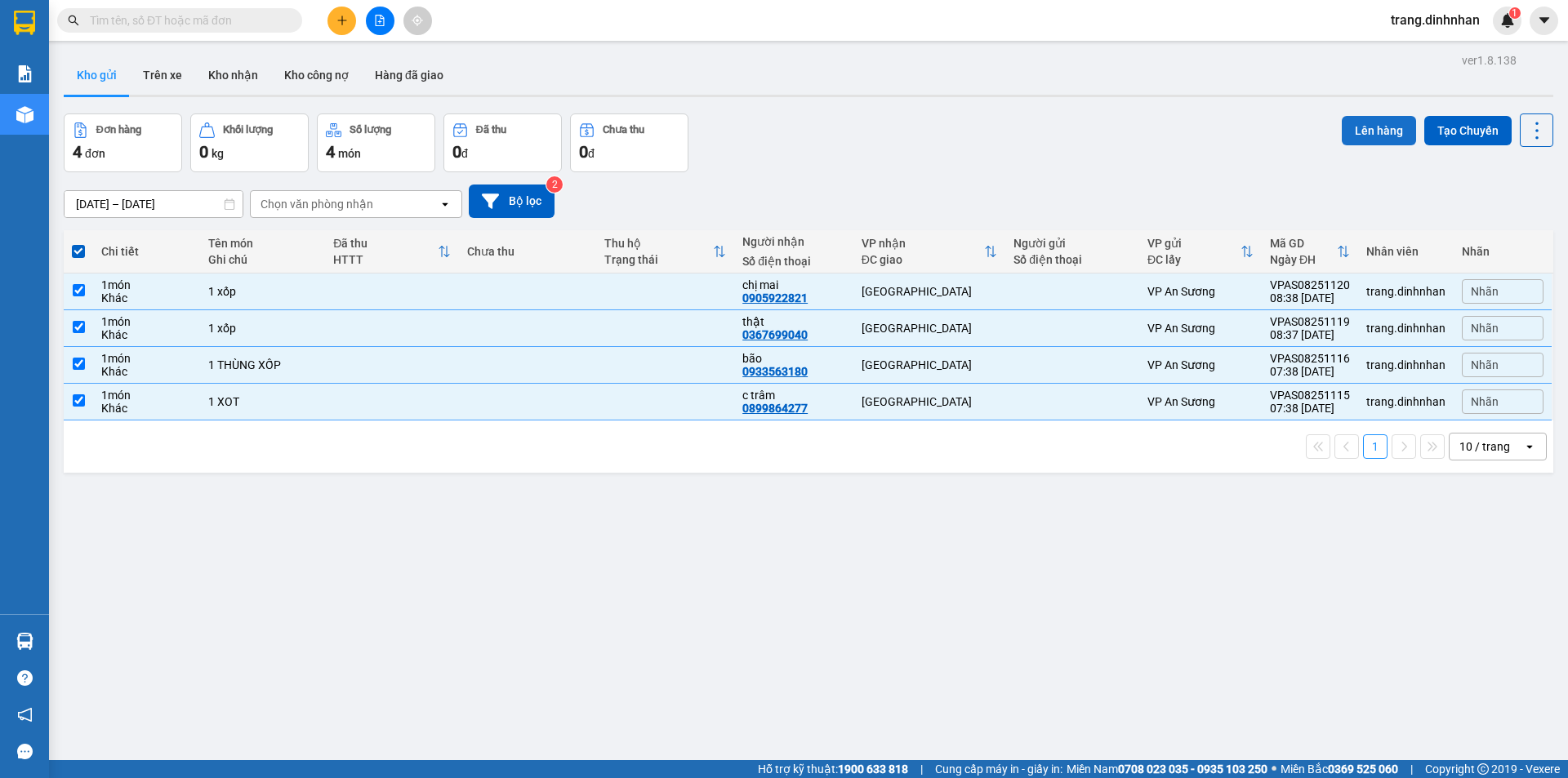
click at [1364, 134] on button "Lên hàng" at bounding box center [1379, 131] width 74 height 30
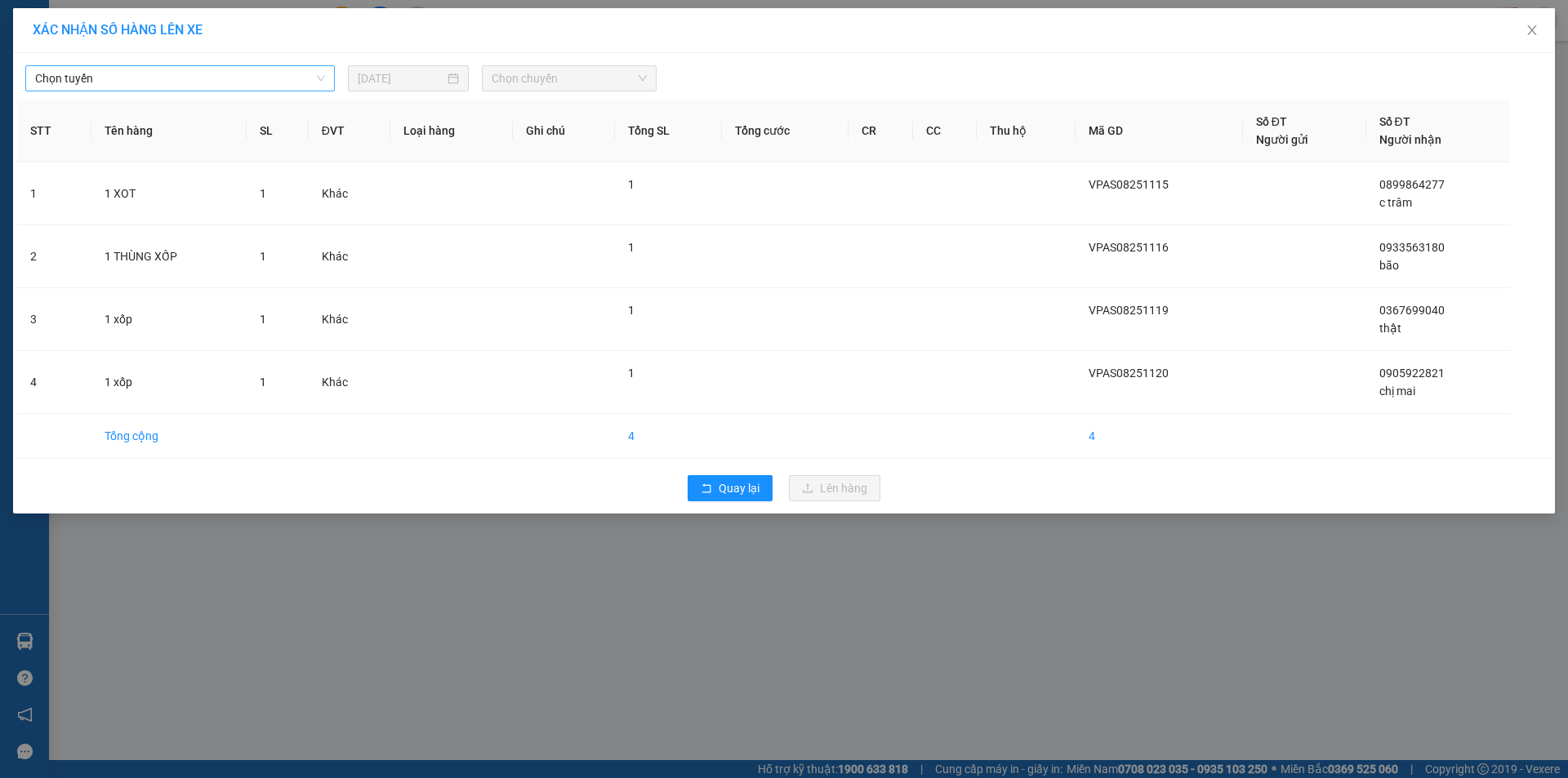
click at [185, 84] on span "Chọn tuyến" at bounding box center [179, 79] width 290 height 25
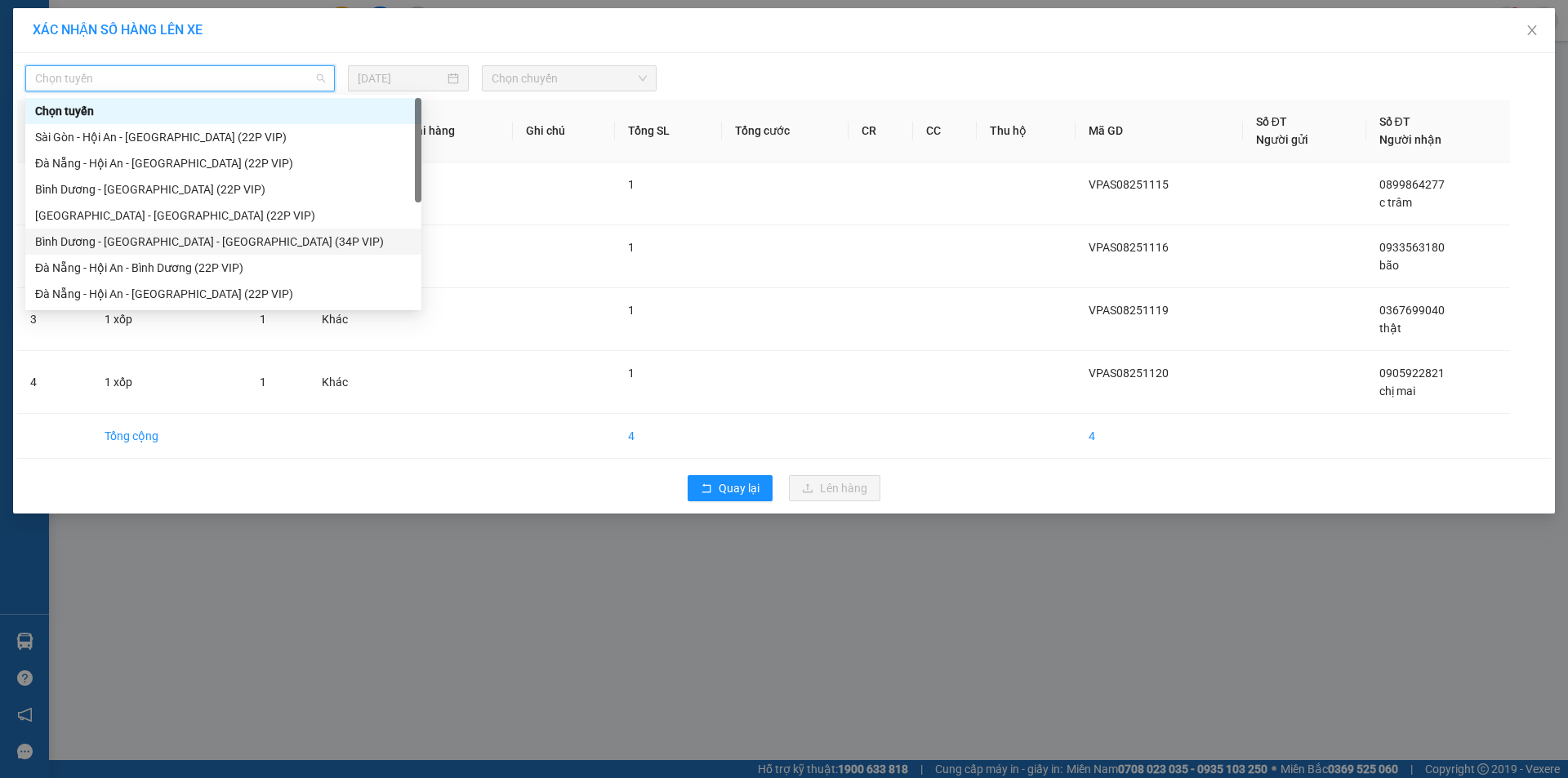
click at [125, 251] on div "Bình Dương - [GEOGRAPHIC_DATA] - [GEOGRAPHIC_DATA] (34P VIP)" at bounding box center [223, 242] width 396 height 26
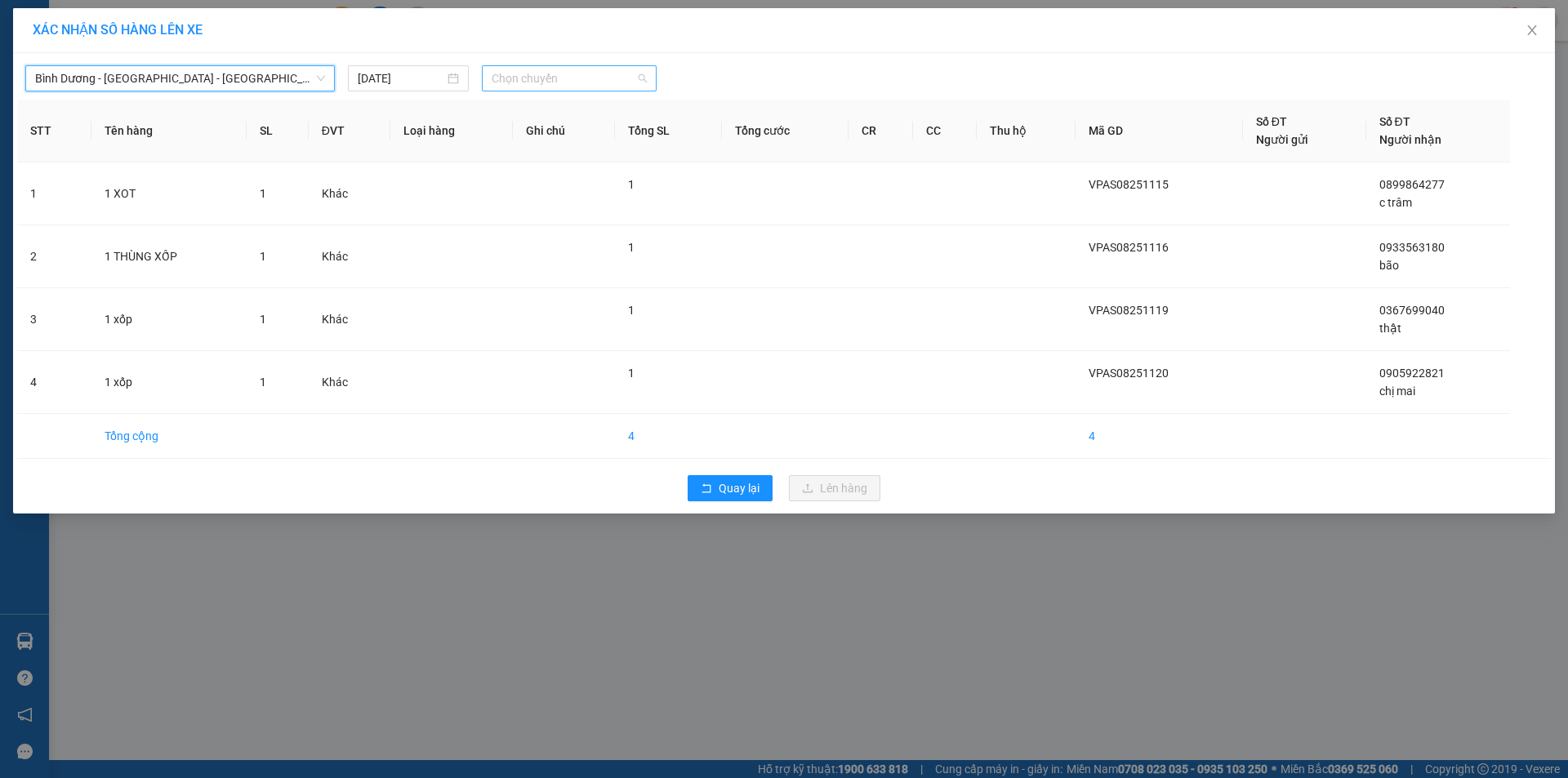
click at [561, 85] on span "Chọn chuyến" at bounding box center [570, 79] width 155 height 25
click at [562, 141] on div "08:30" at bounding box center [555, 137] width 127 height 18
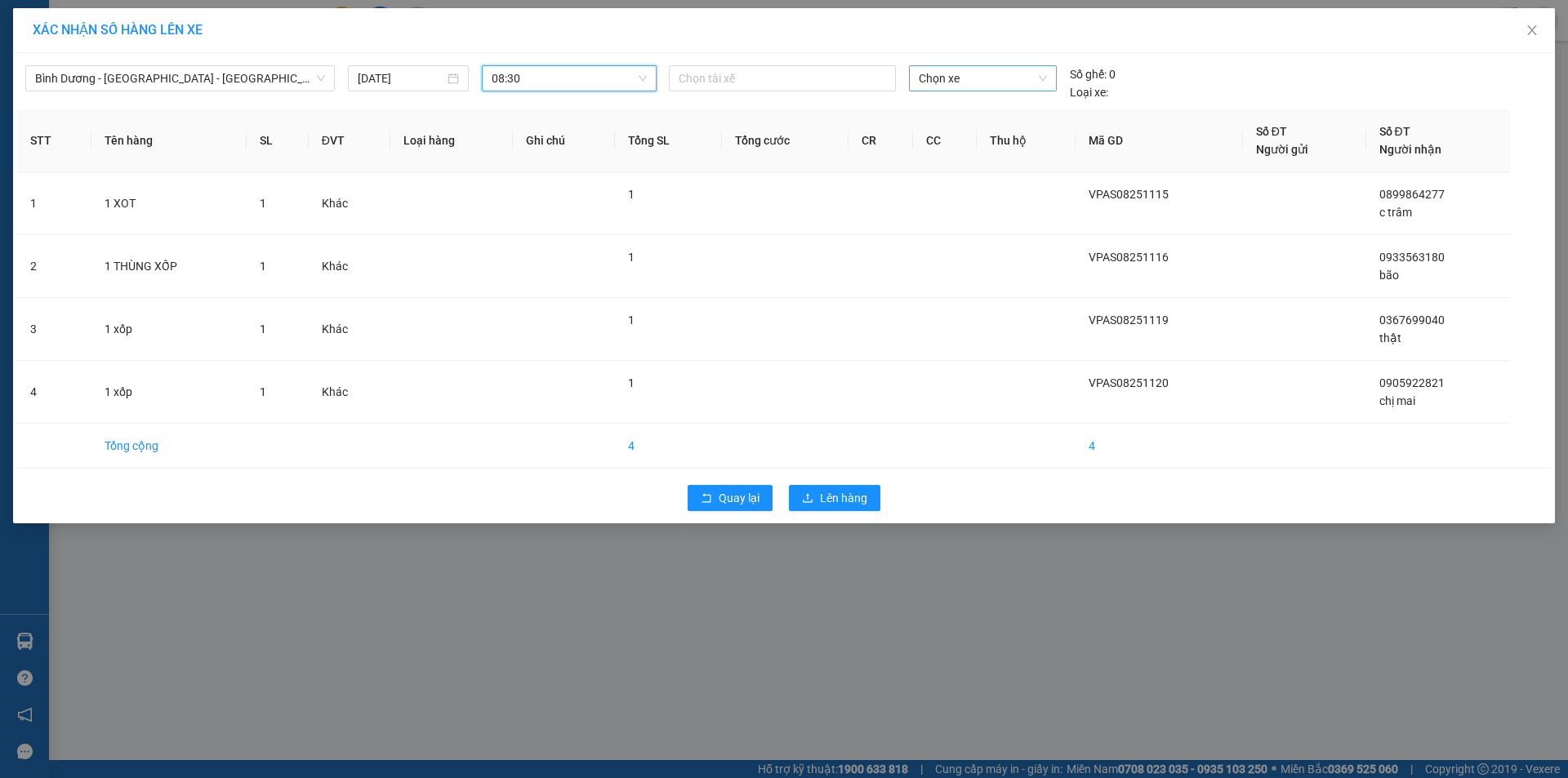
click at [956, 83] on span "Chọn xe" at bounding box center [982, 79] width 127 height 25
type input "249"
click at [966, 106] on div "43H-092.49" at bounding box center [982, 111] width 127 height 18
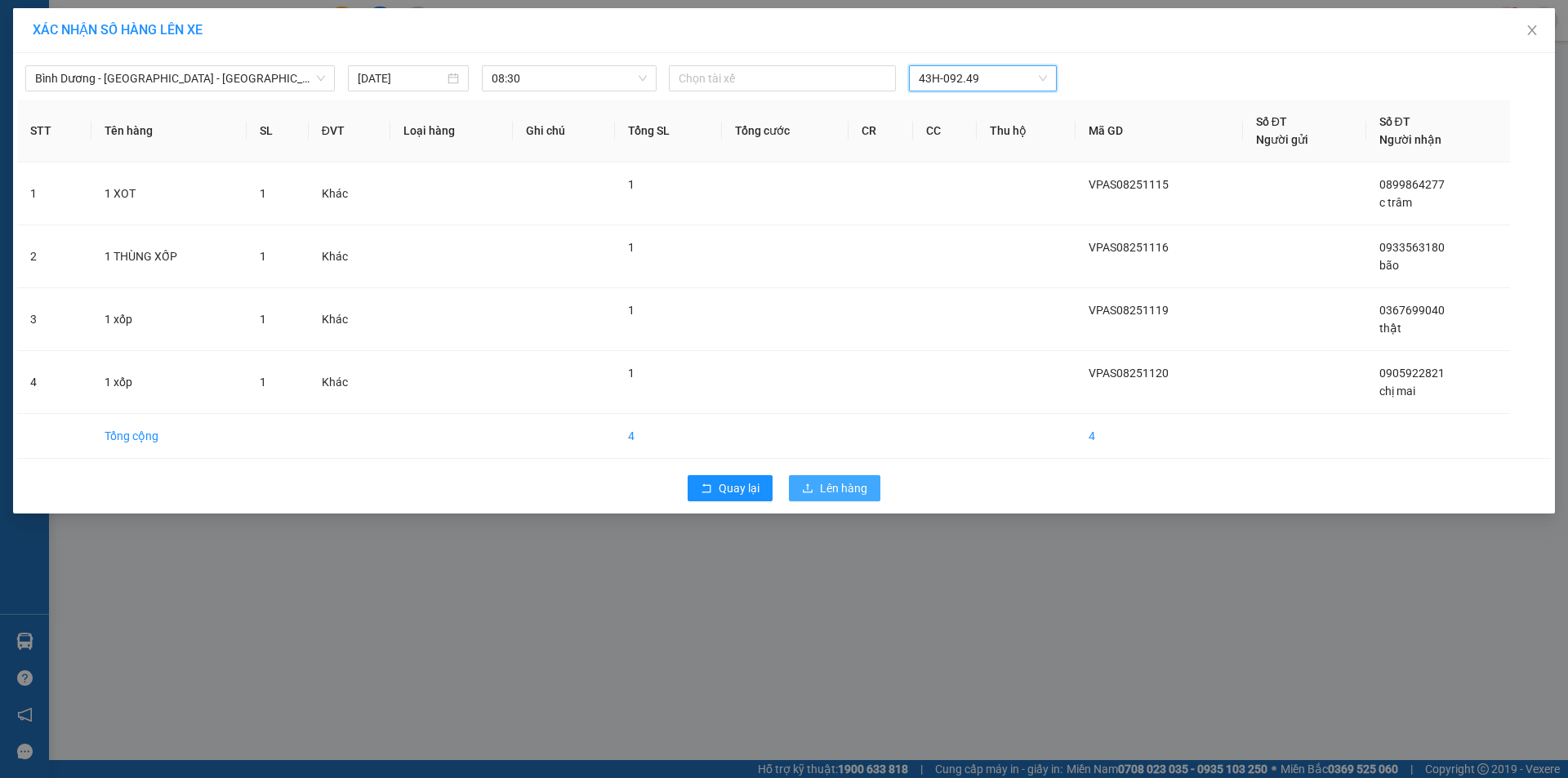
click at [846, 494] on span "Lên hàng" at bounding box center [843, 489] width 47 height 18
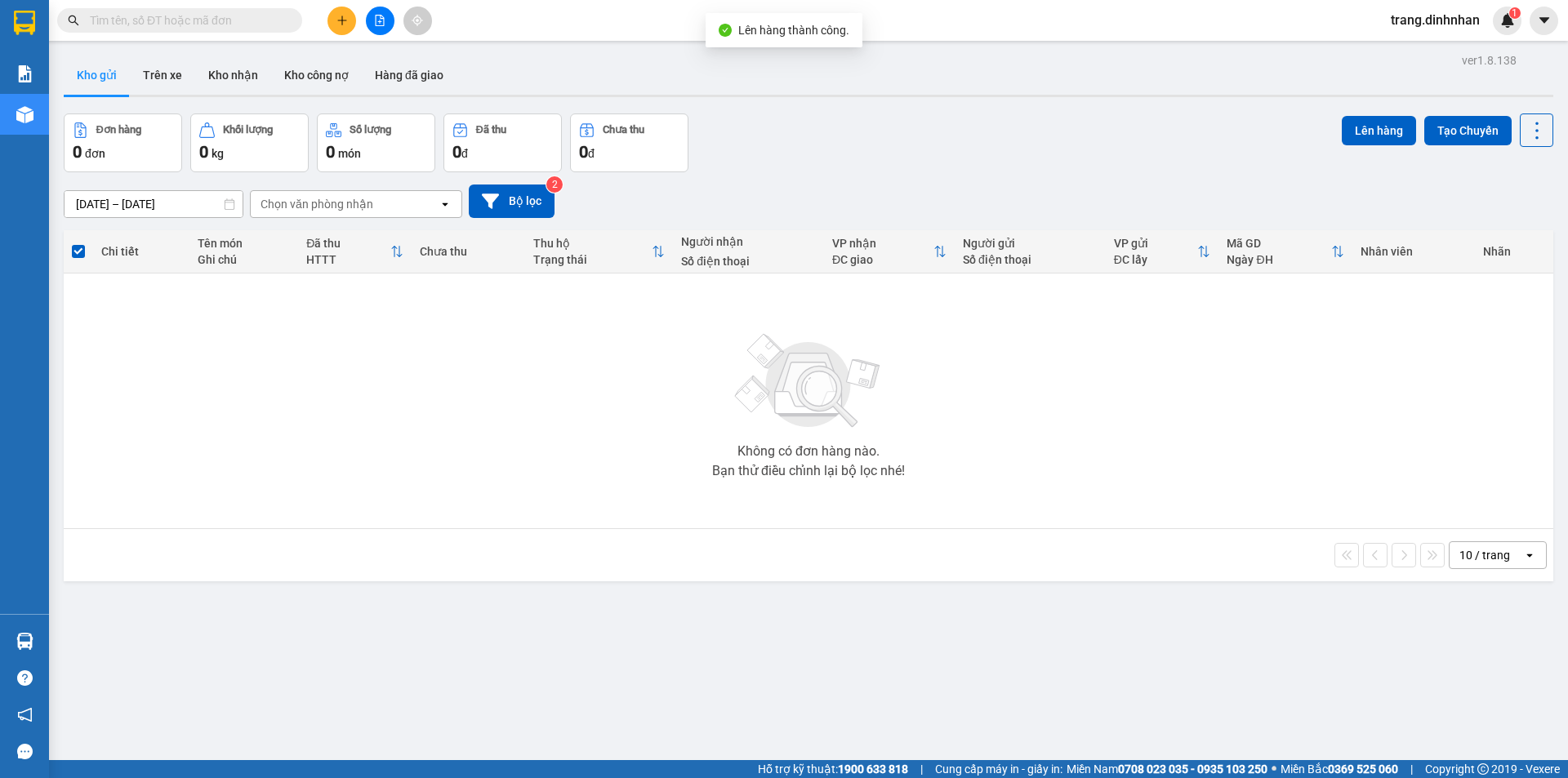
click at [403, 16] on div at bounding box center [379, 21] width 122 height 29
click at [377, 21] on icon "file-add" at bounding box center [379, 21] width 12 height 12
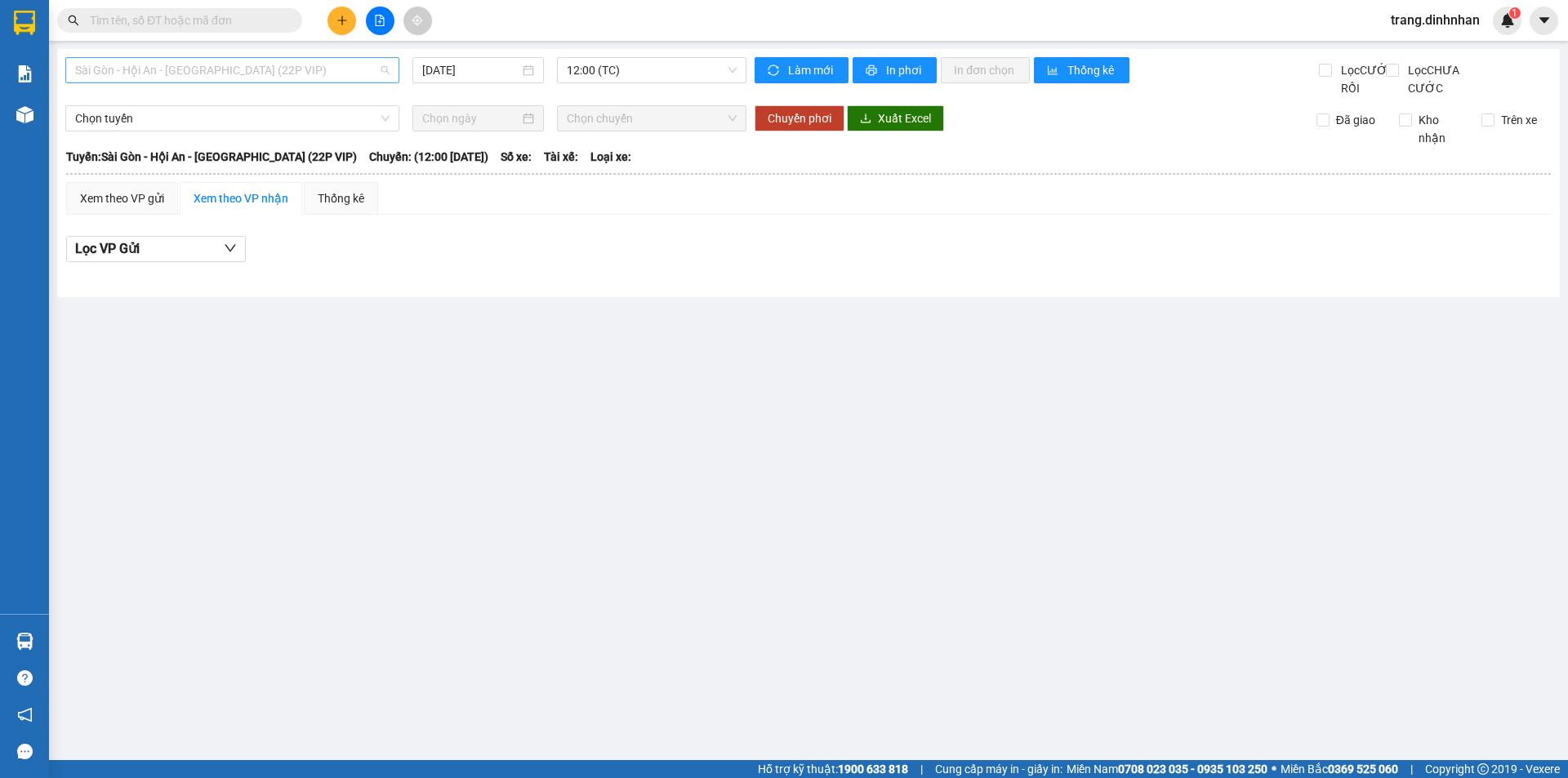
click at [315, 79] on span "Sài Gòn - Hội An - [GEOGRAPHIC_DATA] (22P VIP)" at bounding box center [232, 70] width 314 height 25
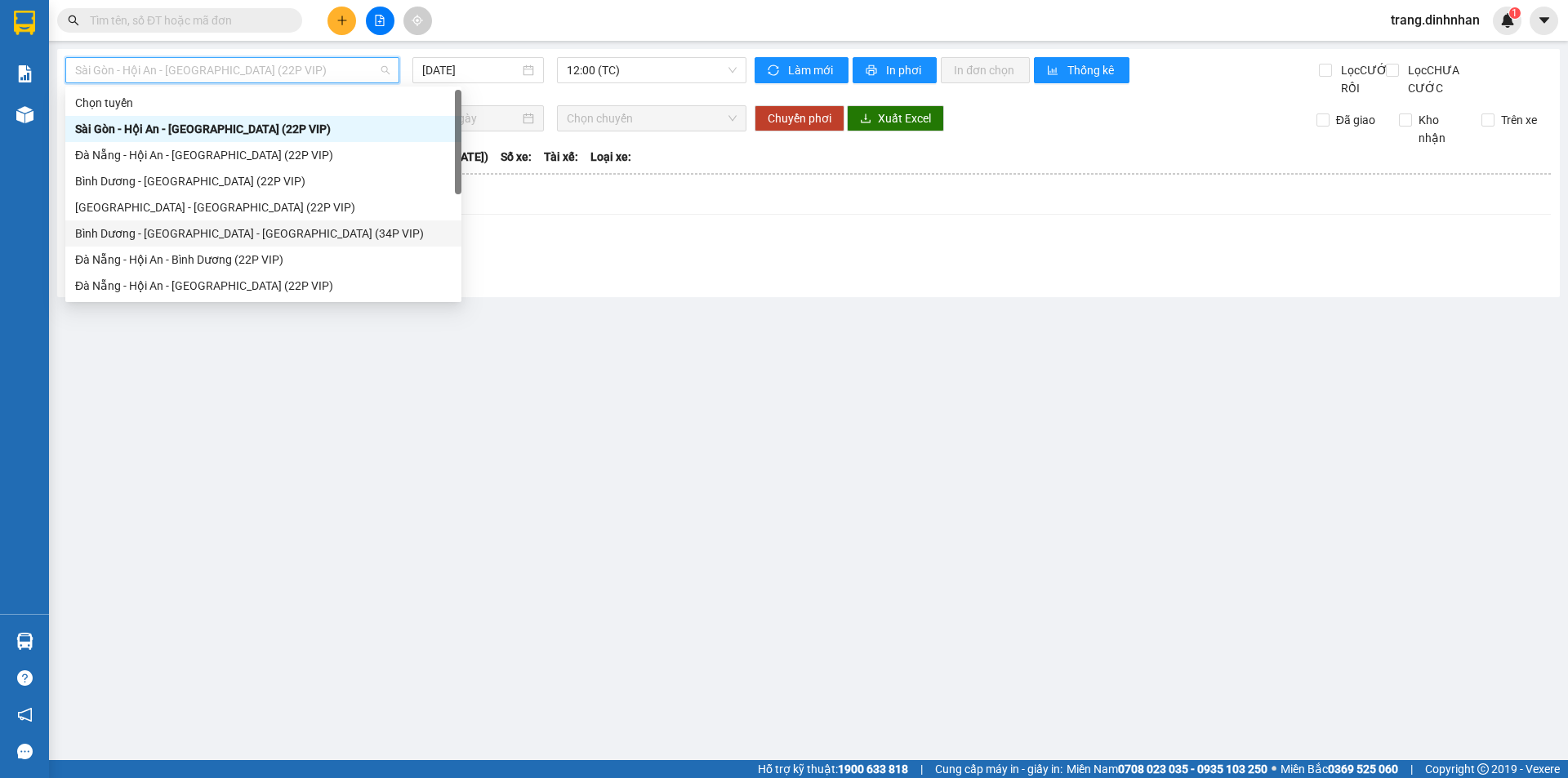
click at [219, 227] on div "Bình Dương - [GEOGRAPHIC_DATA] - [GEOGRAPHIC_DATA] (34P VIP)" at bounding box center [263, 234] width 376 height 18
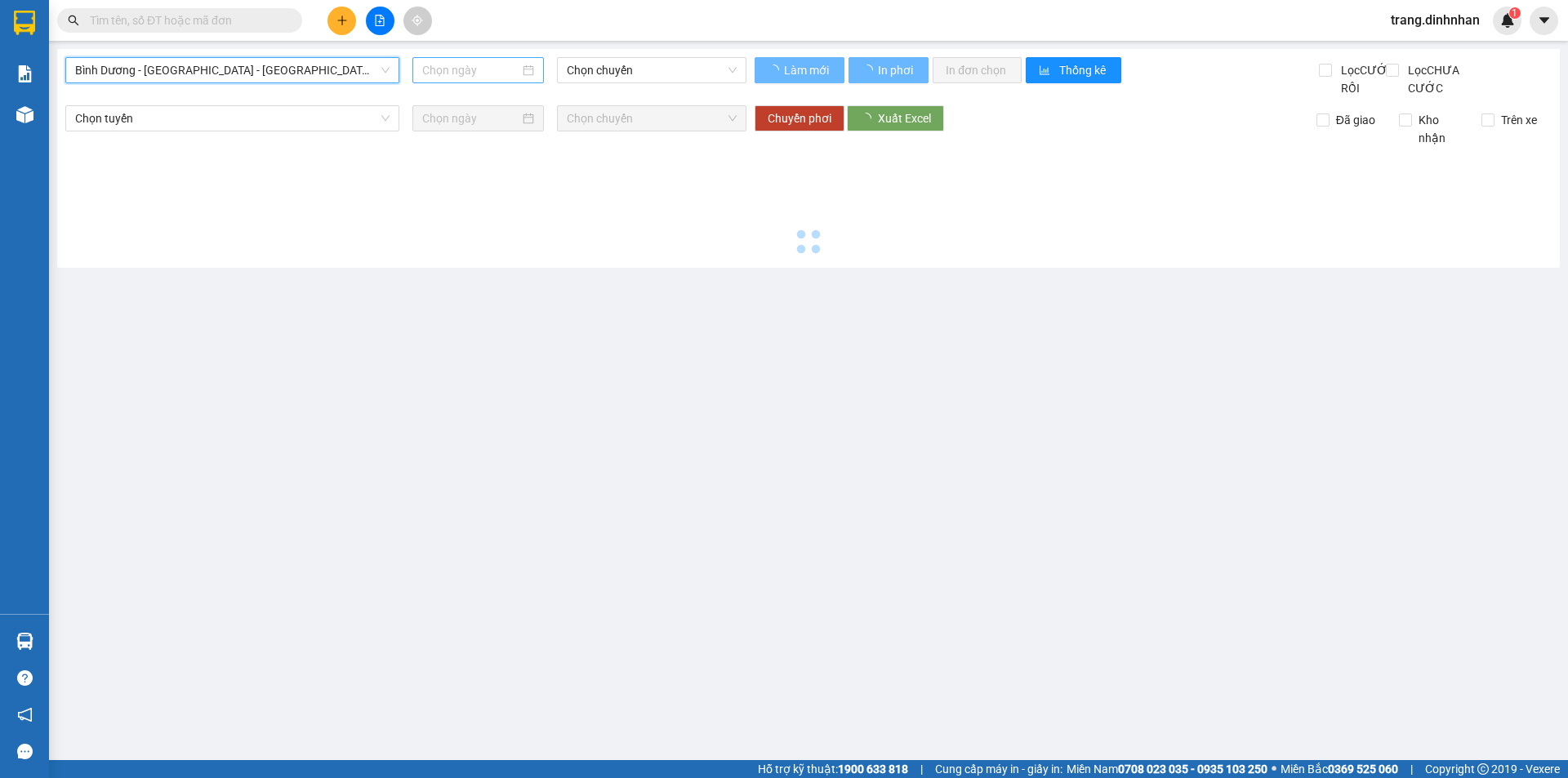
type input "[DATE]"
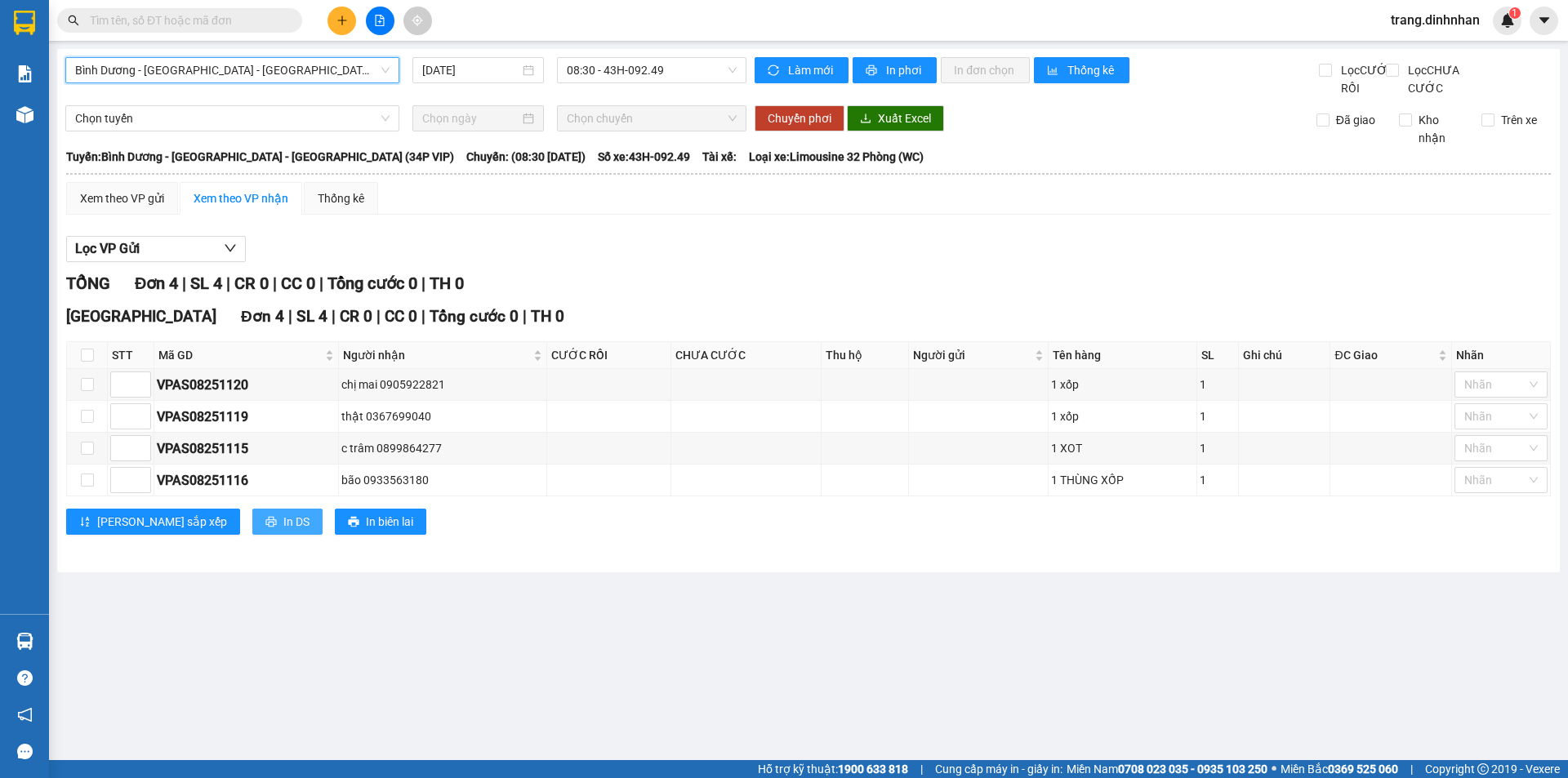
click at [252, 535] on button "In DS" at bounding box center [287, 522] width 70 height 26
